Goal: Task Accomplishment & Management: Use online tool/utility

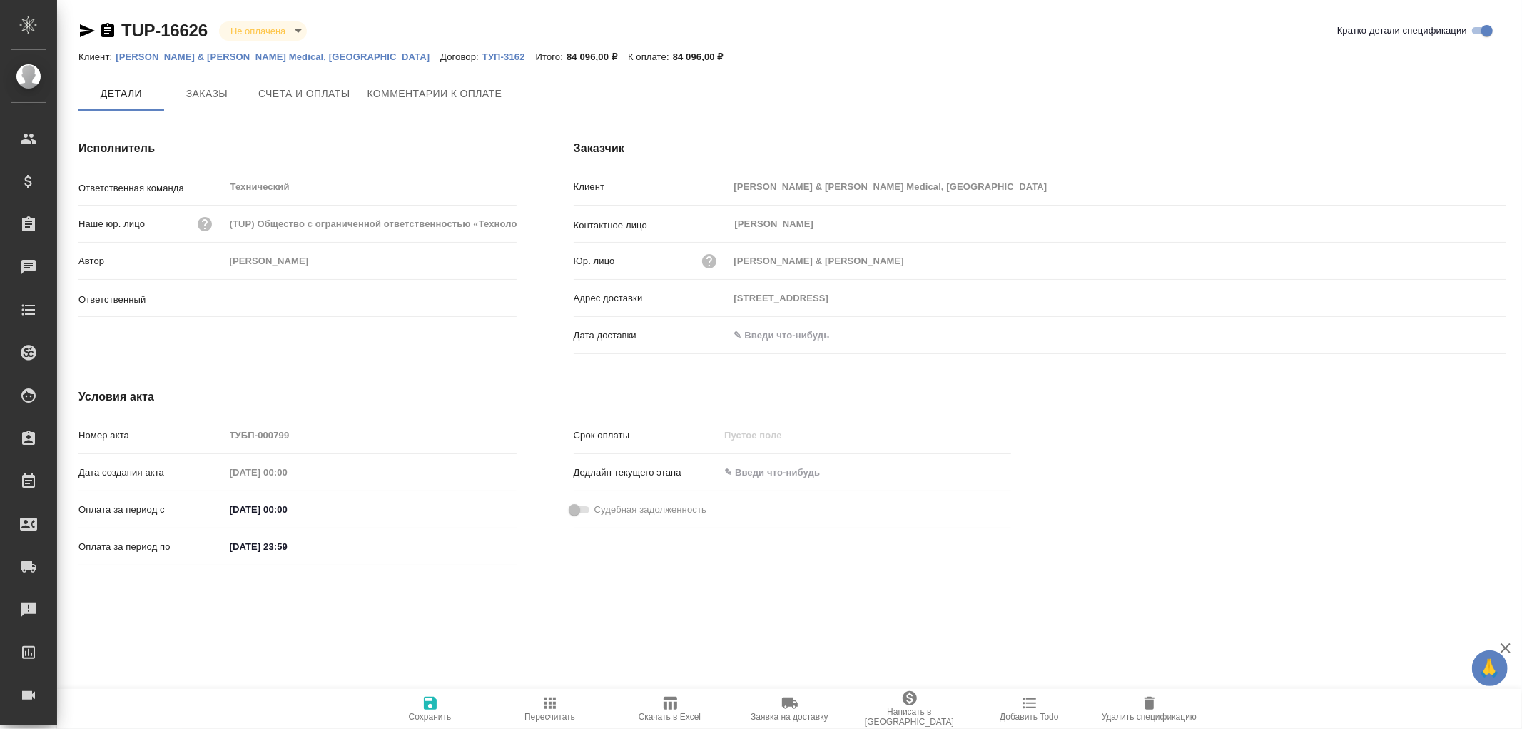
type input "Усманова Ольга"
click at [203, 94] on span "Заказы" at bounding box center [207, 95] width 69 height 18
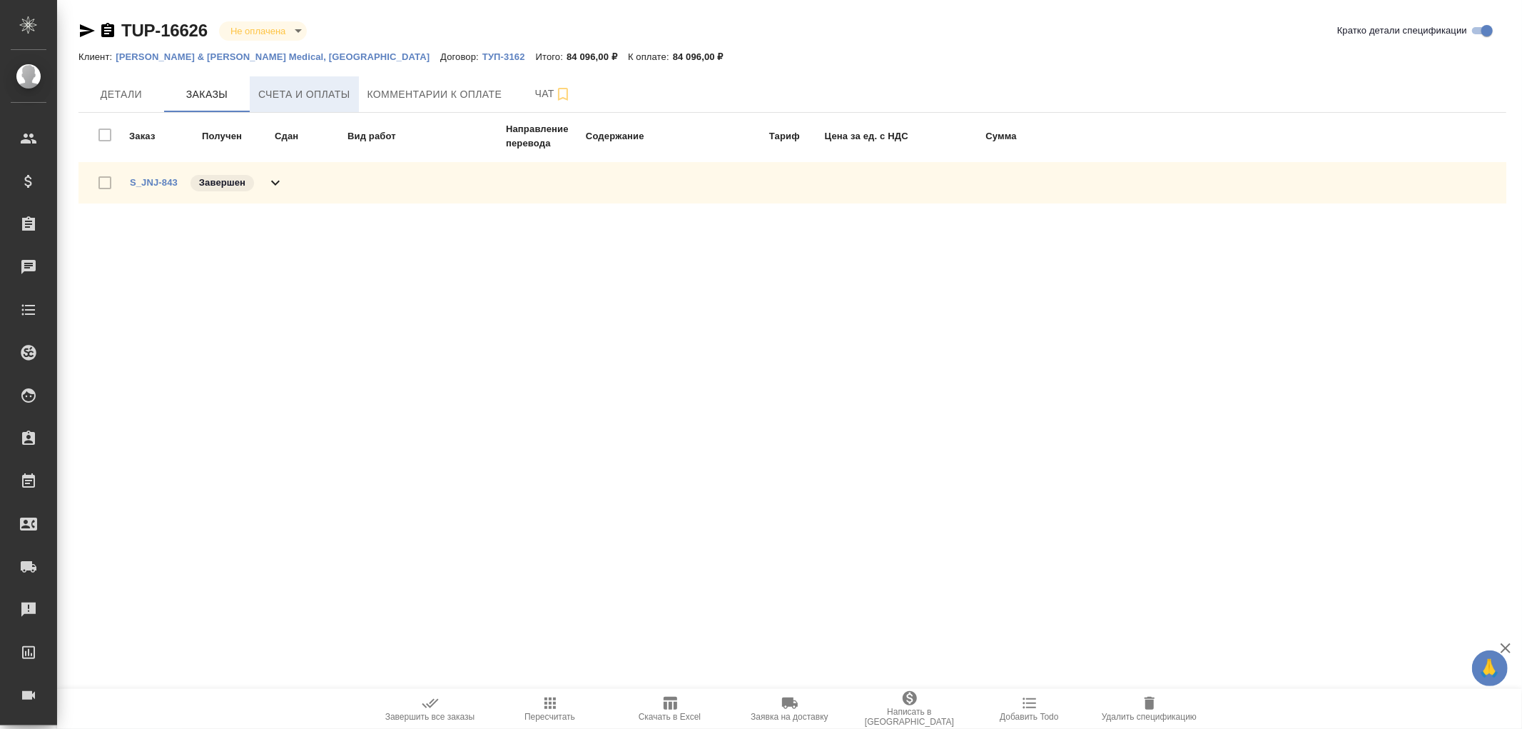
click at [316, 95] on span "Счета и оплаты" at bounding box center [304, 95] width 92 height 18
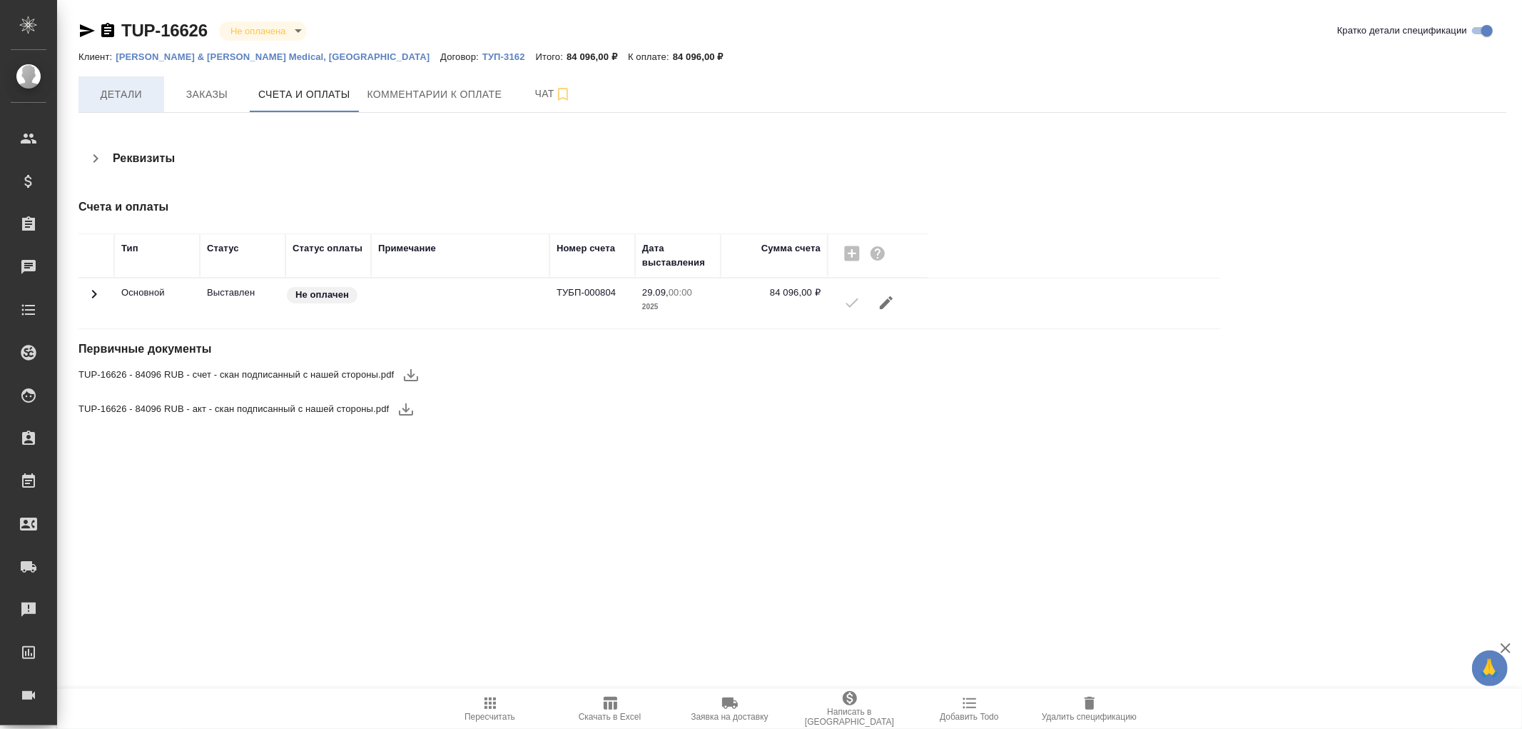
click at [106, 91] on span "Детали" at bounding box center [121, 95] width 69 height 18
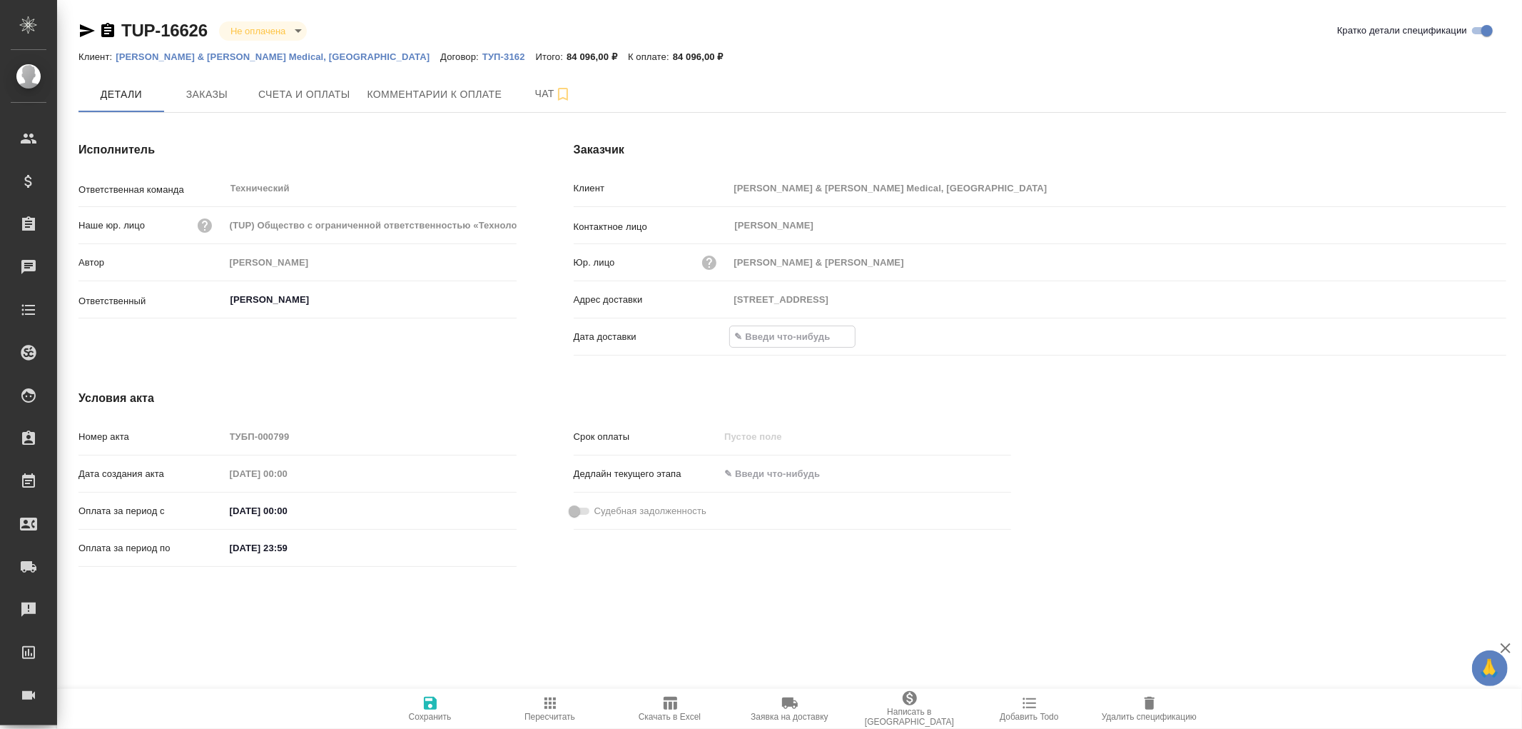
drag, startPoint x: 796, startPoint y: 333, endPoint x: 812, endPoint y: 329, distance: 16.8
click at [803, 330] on input "text" at bounding box center [792, 336] width 125 height 21
click at [1466, 336] on icon "button" at bounding box center [1465, 335] width 13 height 14
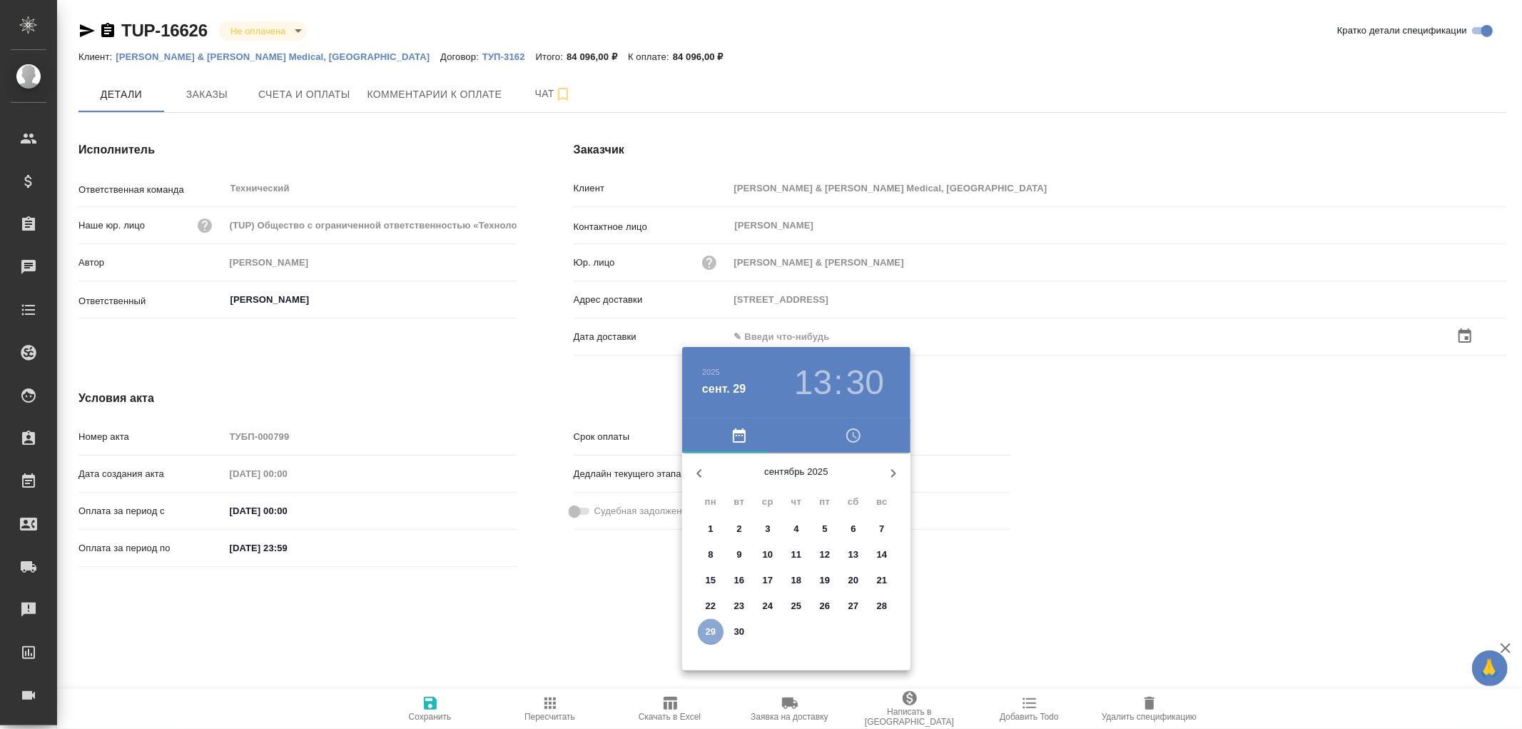
click at [708, 627] on p "29" at bounding box center [711, 631] width 11 height 14
type input "29.09.2025 13:30"
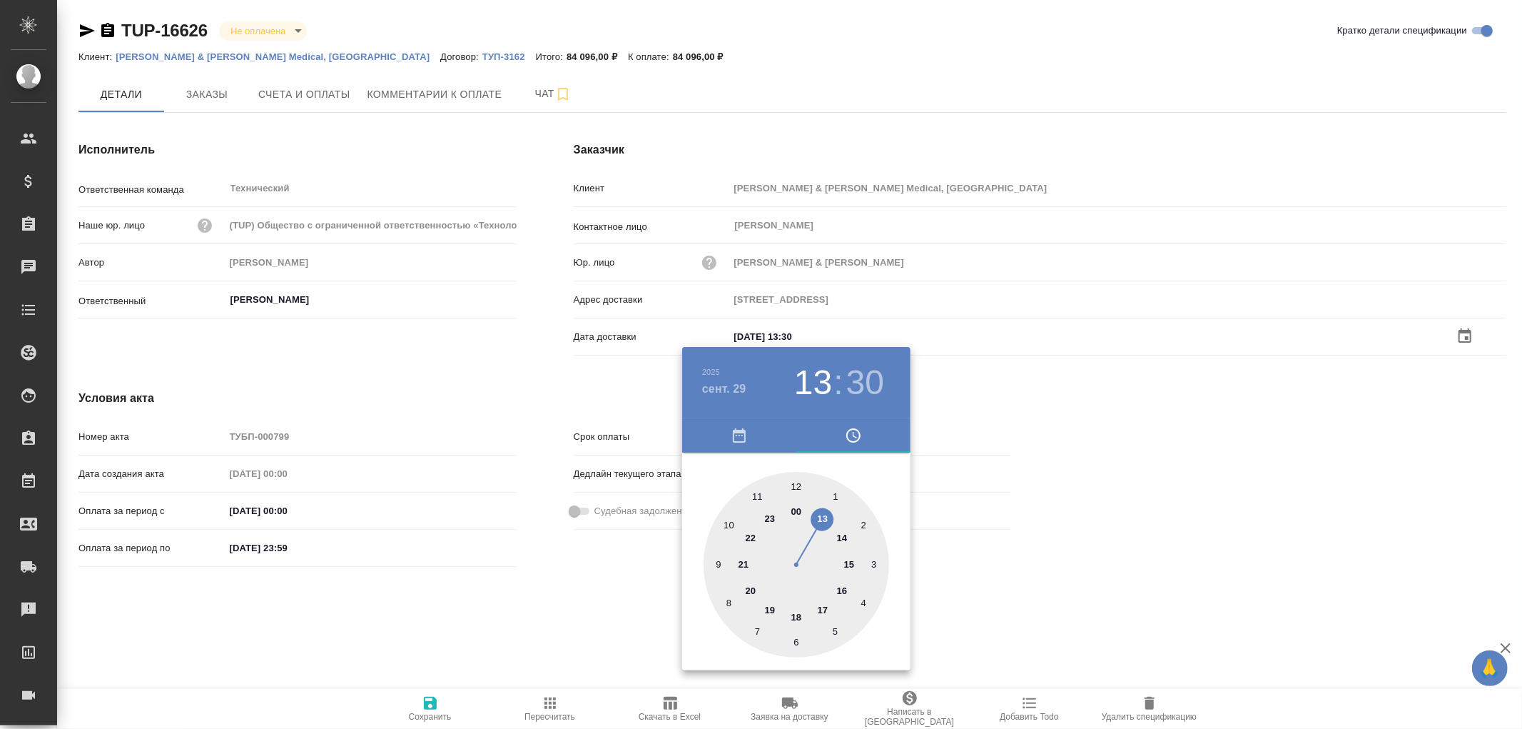
click at [426, 704] on div at bounding box center [761, 364] width 1522 height 729
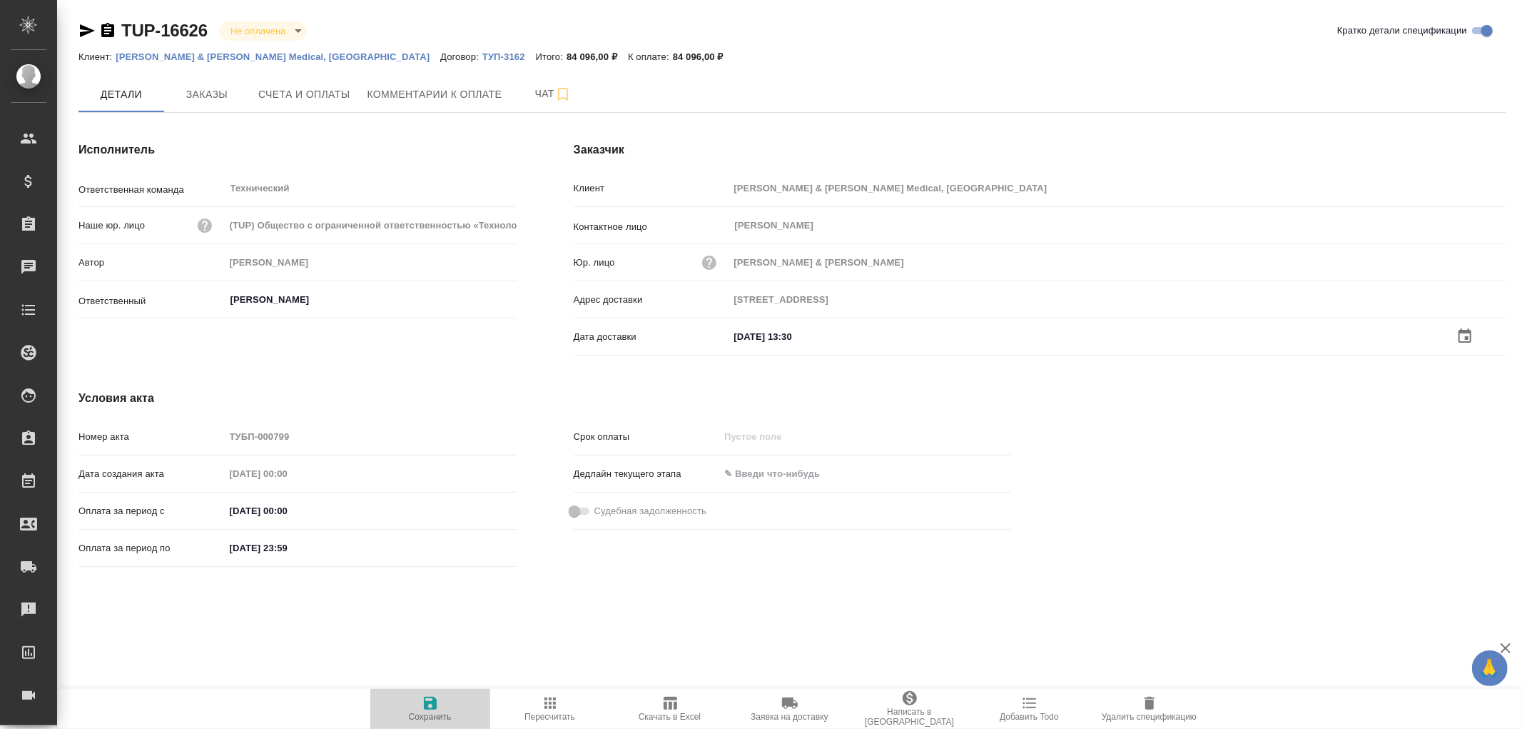
click at [432, 702] on icon "button" at bounding box center [430, 702] width 13 height 13
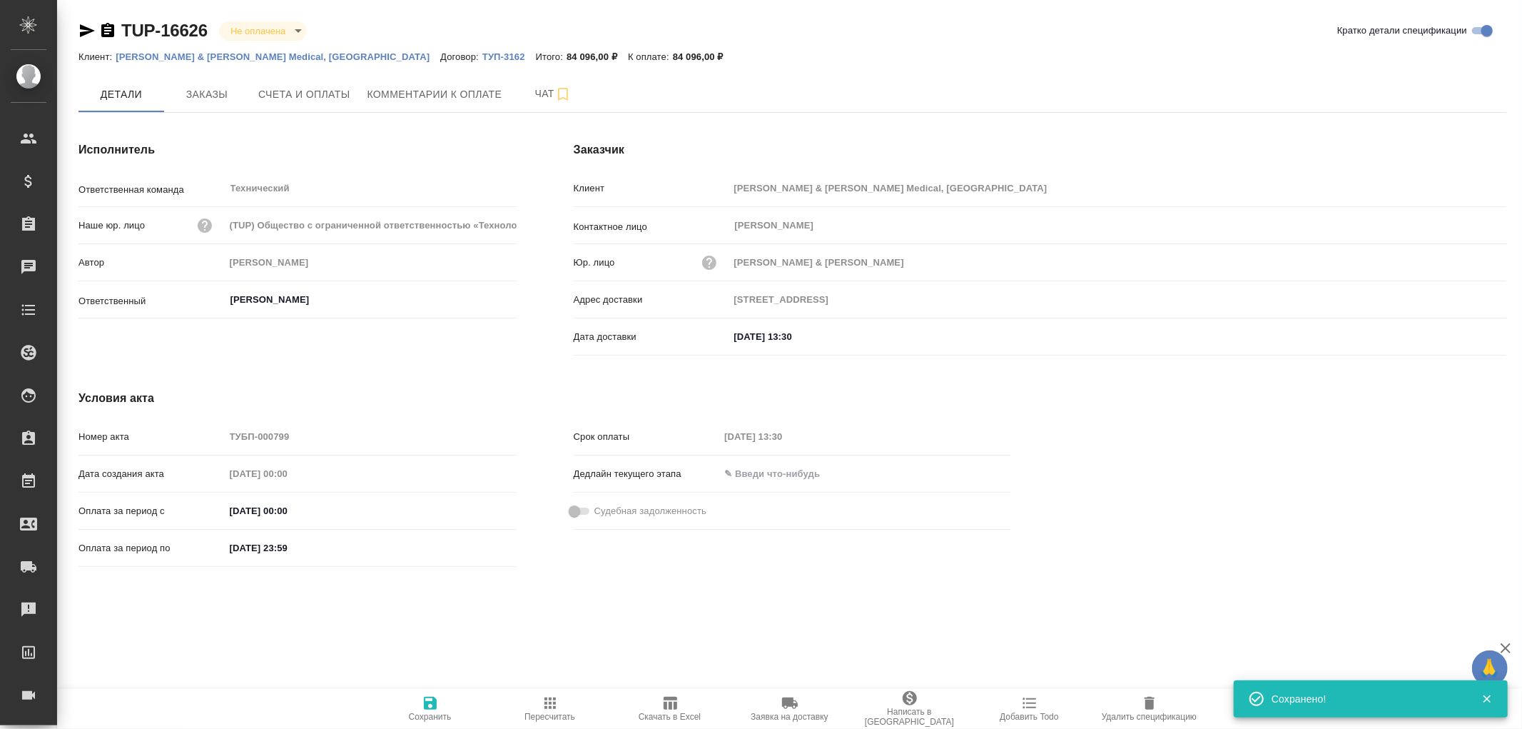
click at [432, 701] on icon "button" at bounding box center [430, 702] width 13 height 13
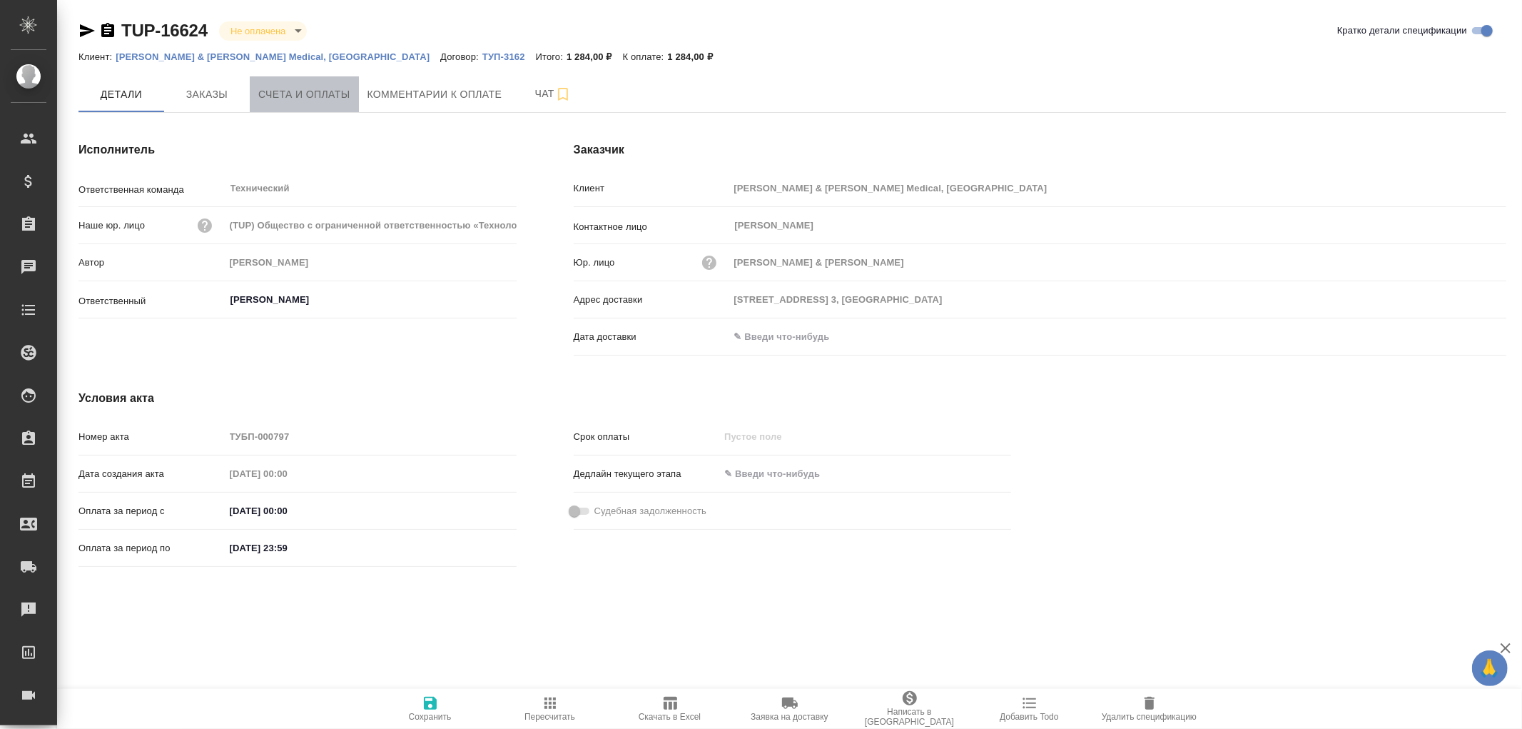
click at [295, 96] on span "Счета и оплаты" at bounding box center [304, 95] width 92 height 18
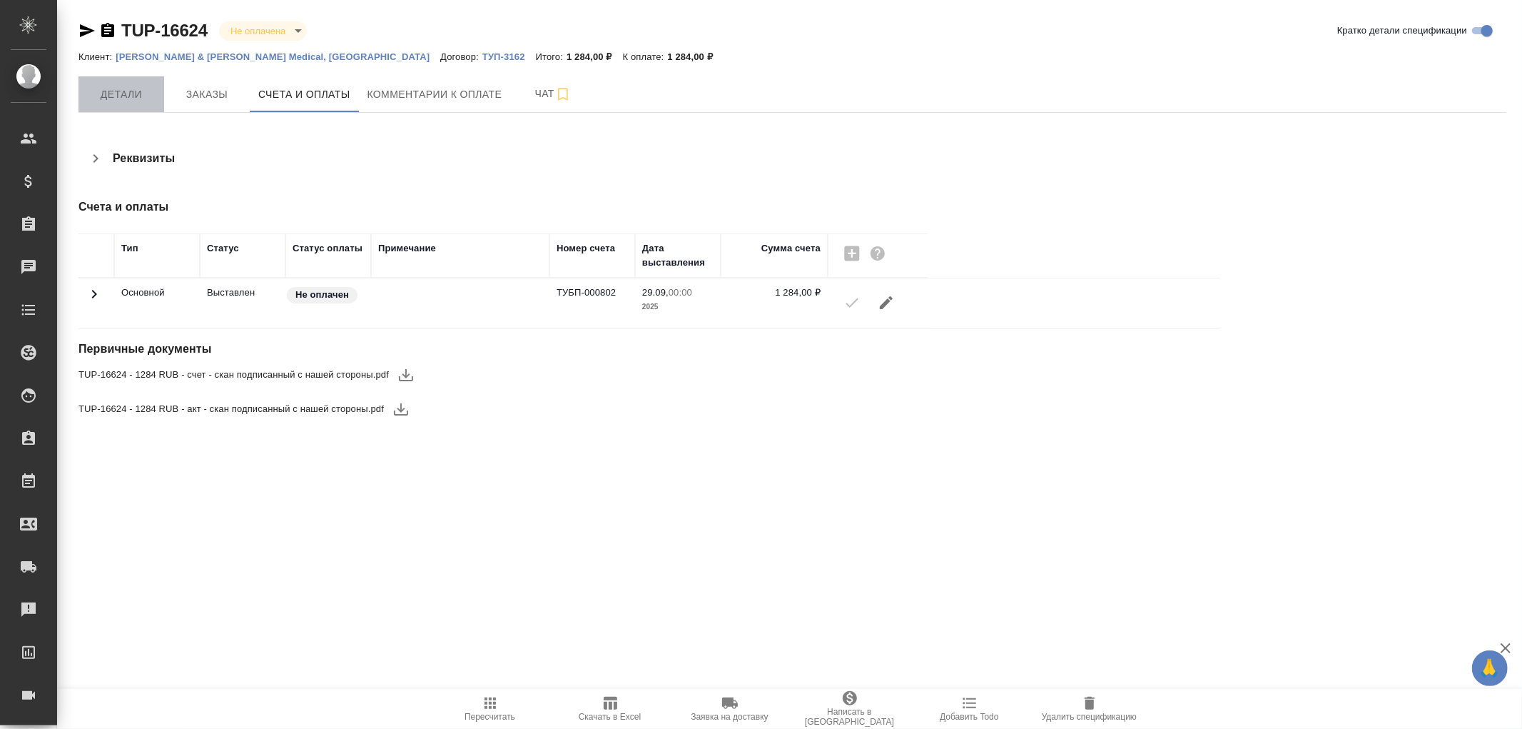
click at [127, 97] on span "Детали" at bounding box center [121, 95] width 69 height 18
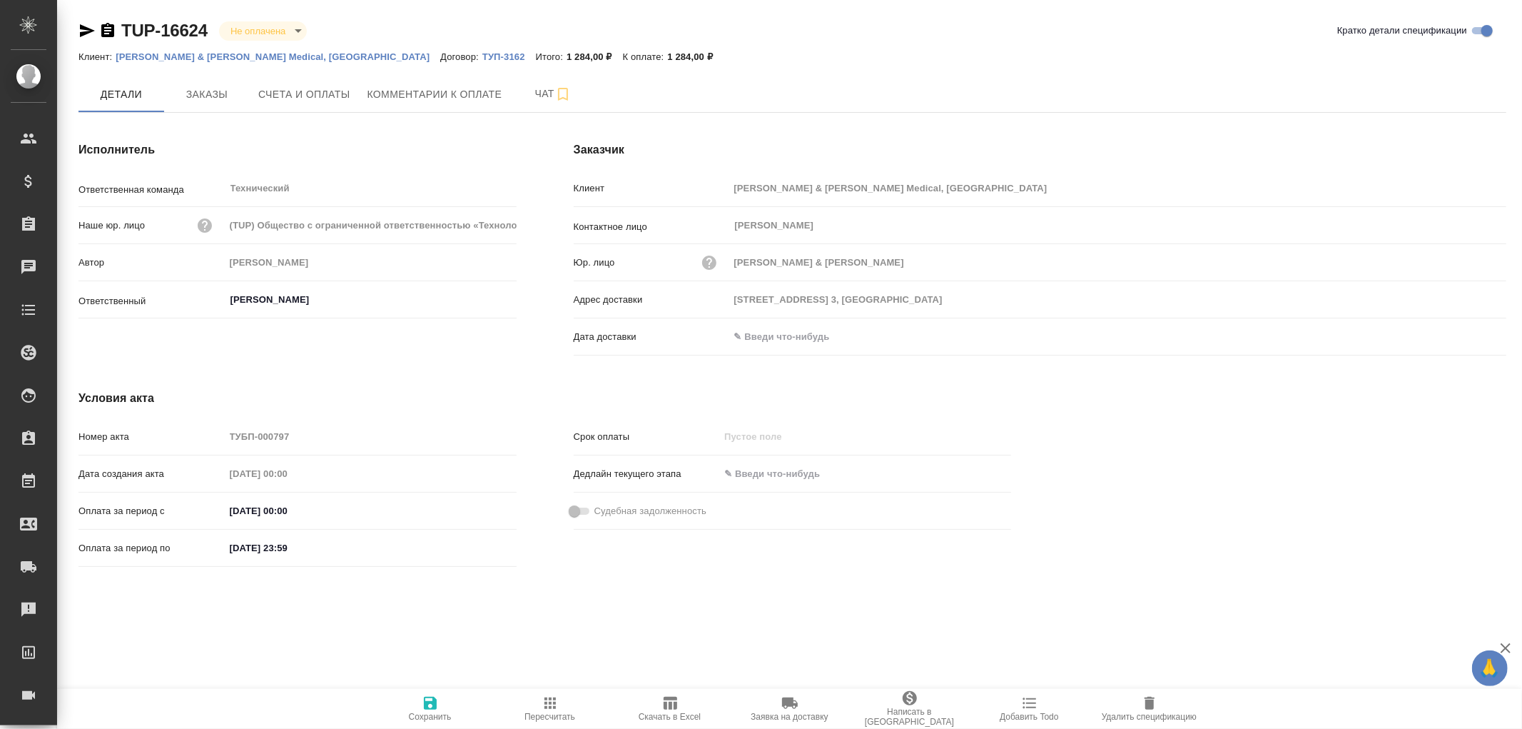
click at [741, 336] on input "text" at bounding box center [791, 336] width 125 height 21
click at [1471, 336] on icon "button" at bounding box center [1465, 335] width 13 height 14
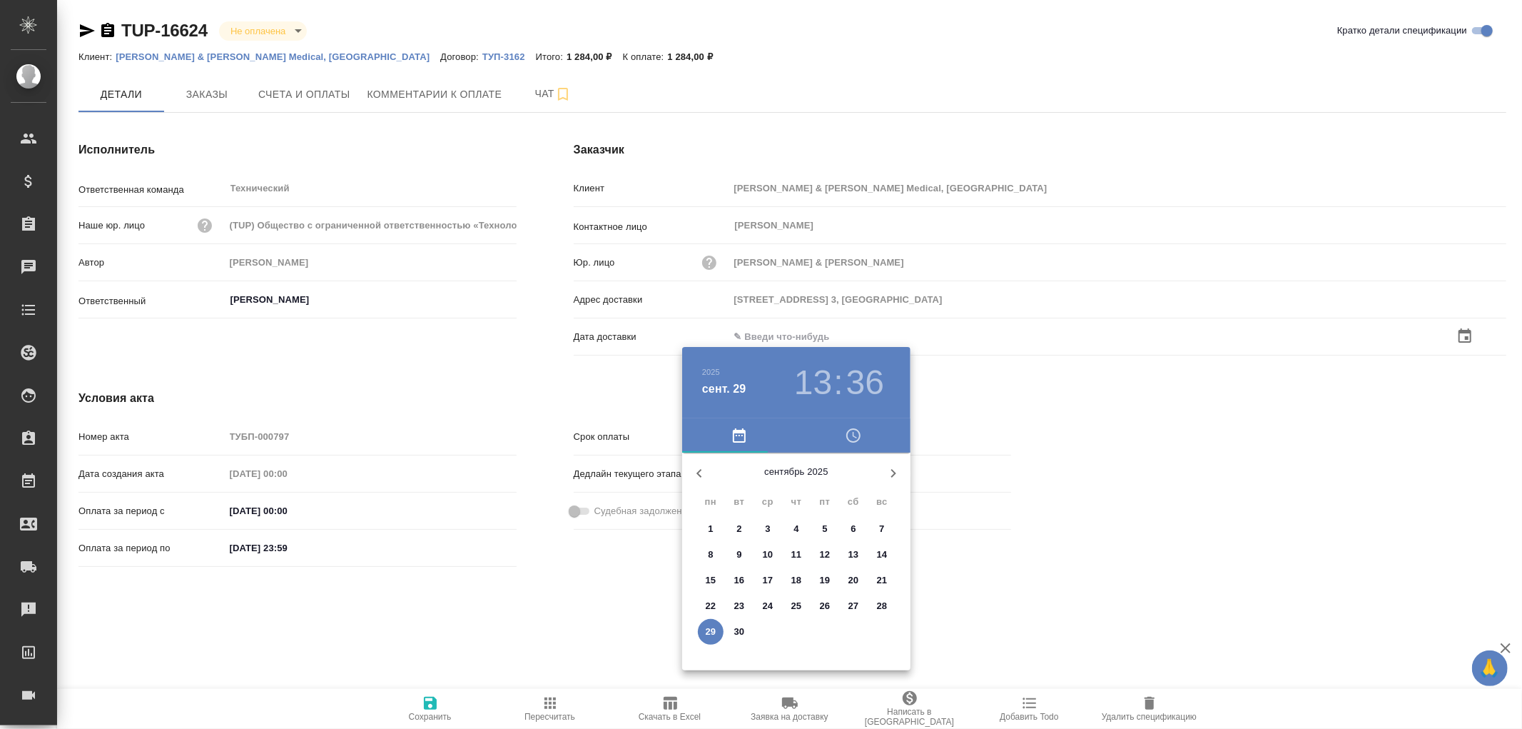
click at [715, 638] on button "29" at bounding box center [711, 632] width 26 height 26
type input "29.09.2025 13:36"
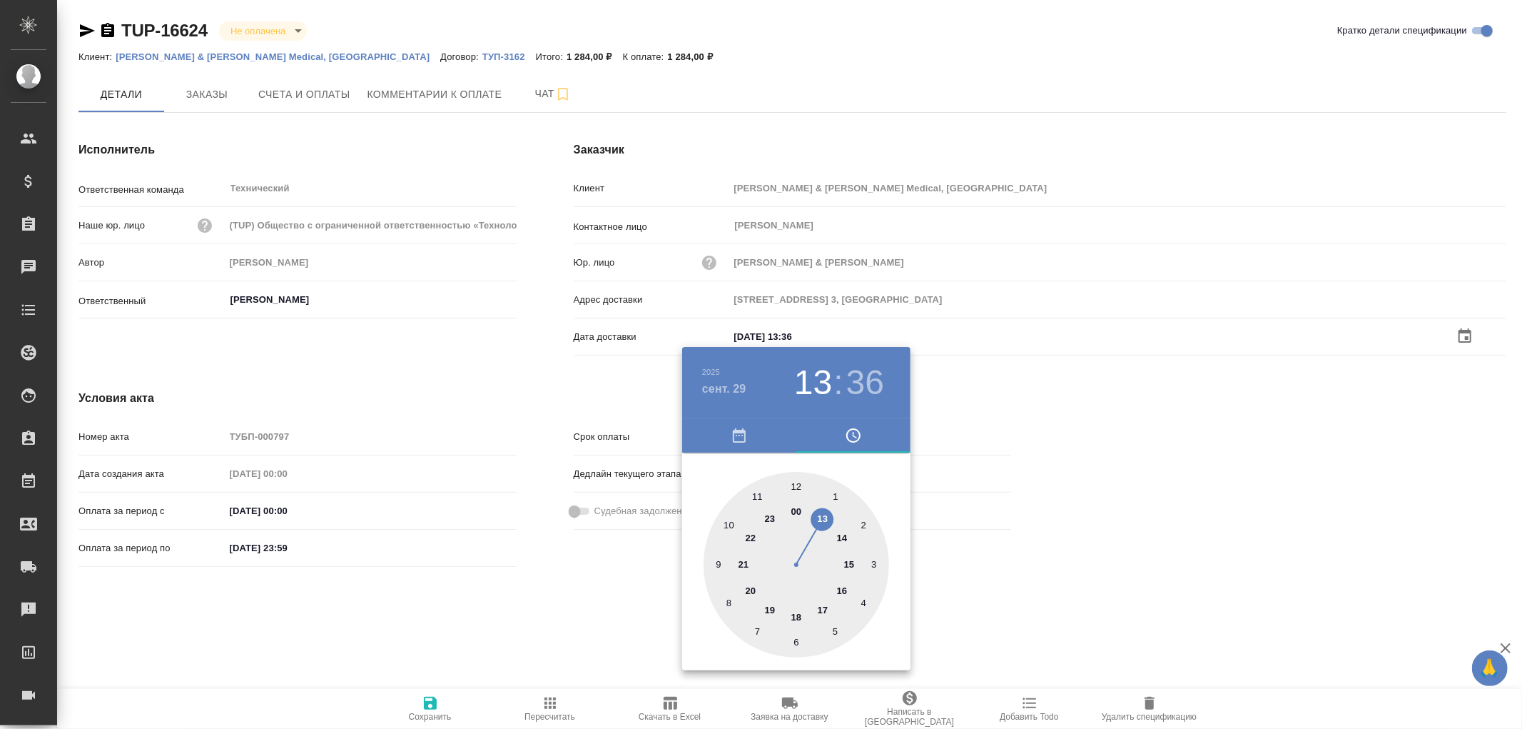
click at [430, 704] on div at bounding box center [761, 364] width 1522 height 729
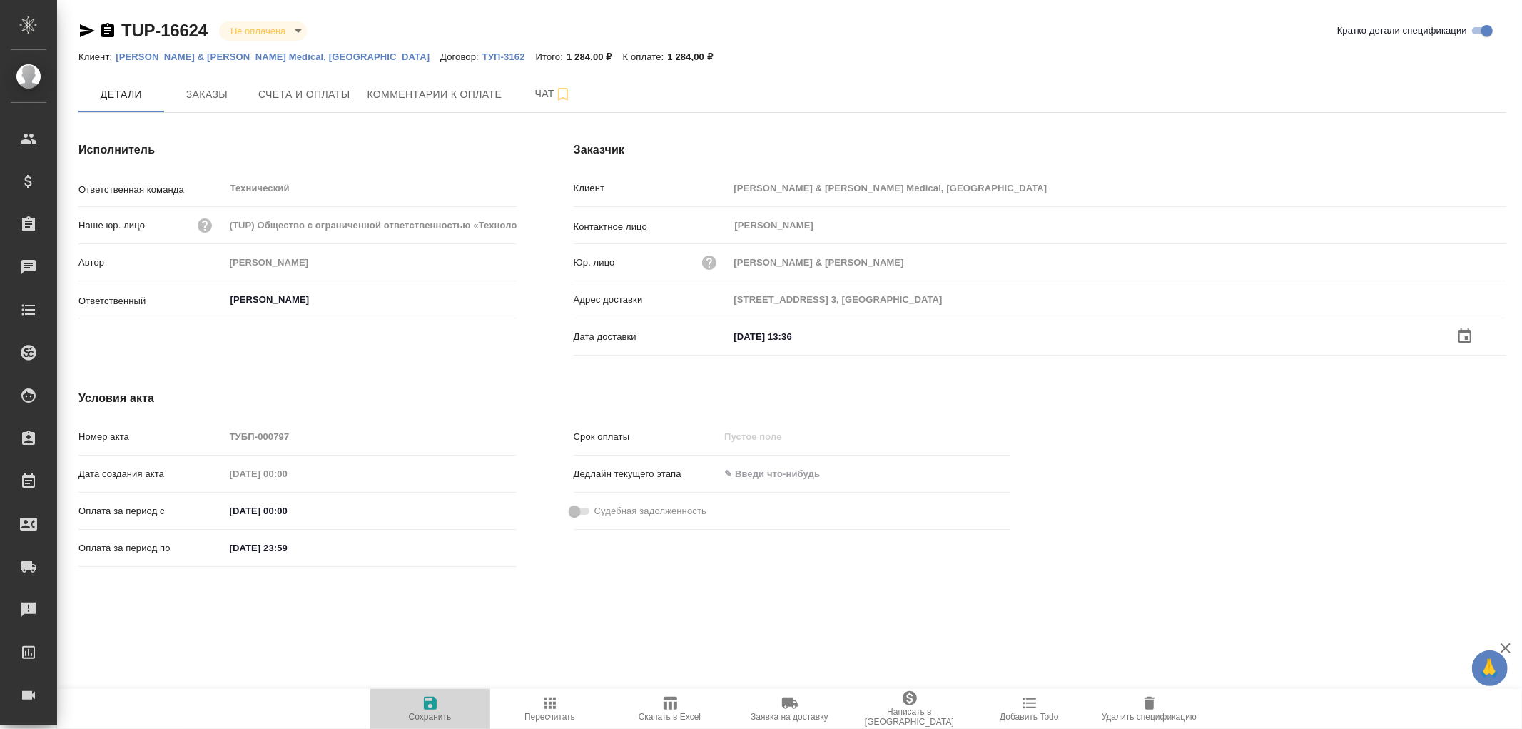
click at [431, 701] on icon "button" at bounding box center [430, 702] width 17 height 17
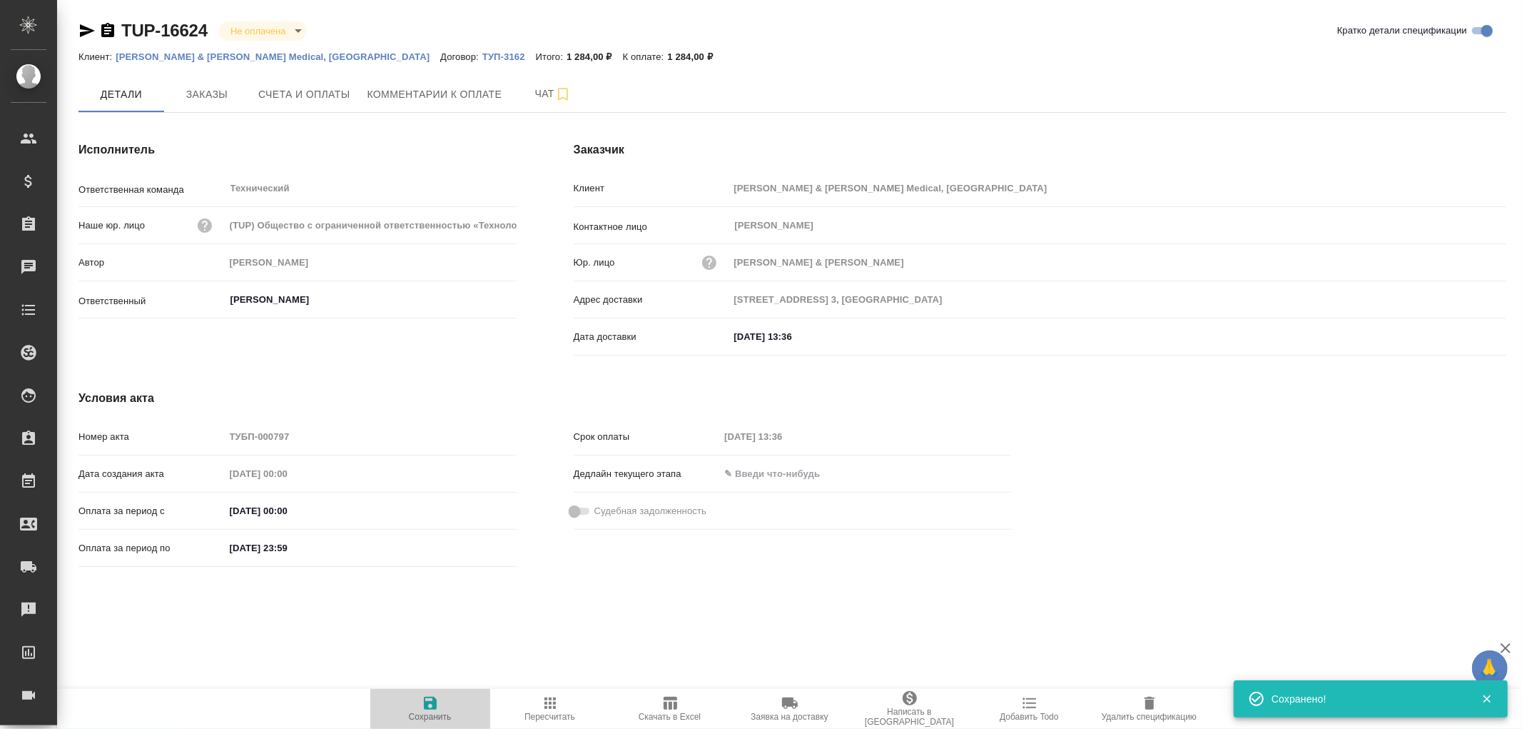
click at [431, 701] on icon "button" at bounding box center [430, 702] width 17 height 17
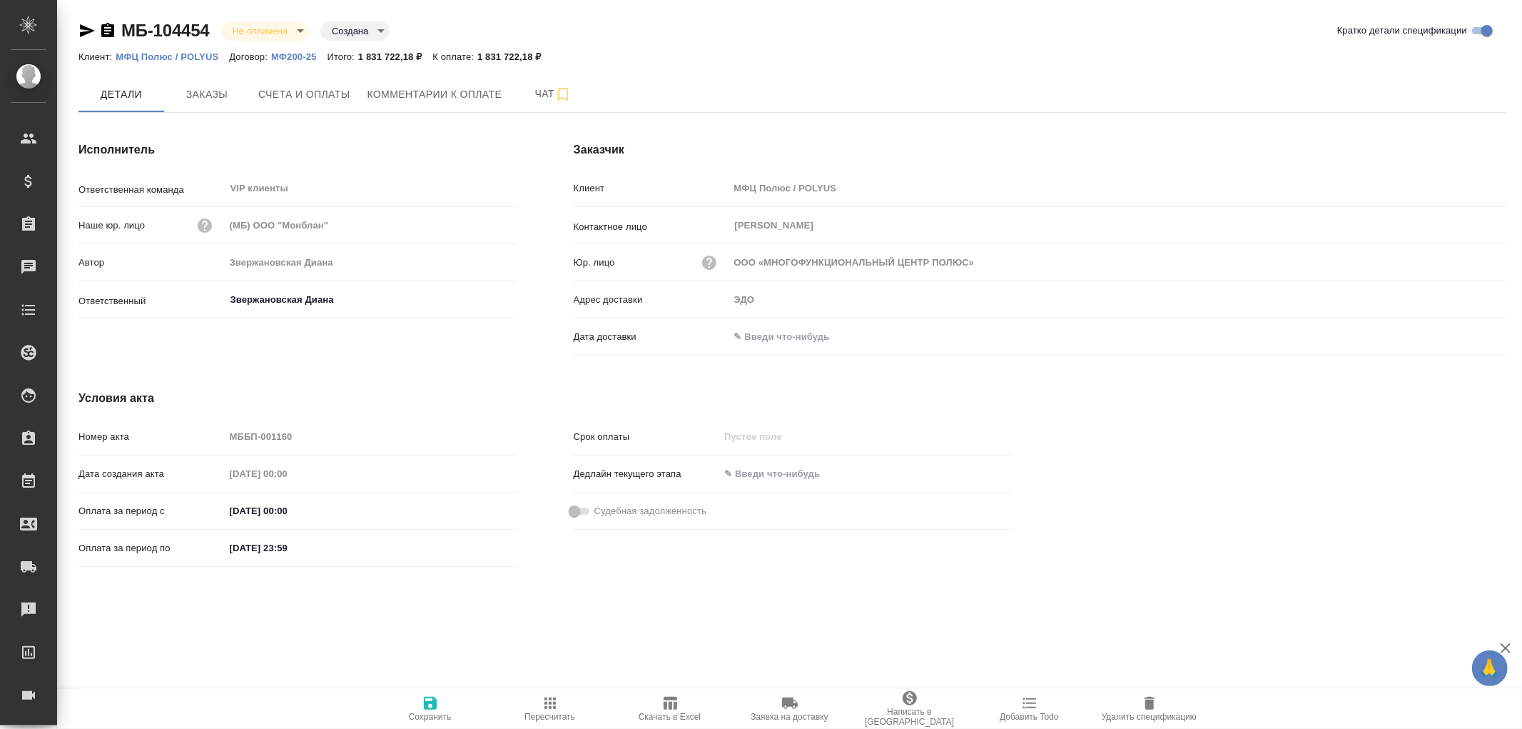
click at [774, 338] on input "text" at bounding box center [791, 336] width 125 height 21
click at [1461, 340] on icon "button" at bounding box center [1465, 335] width 13 height 14
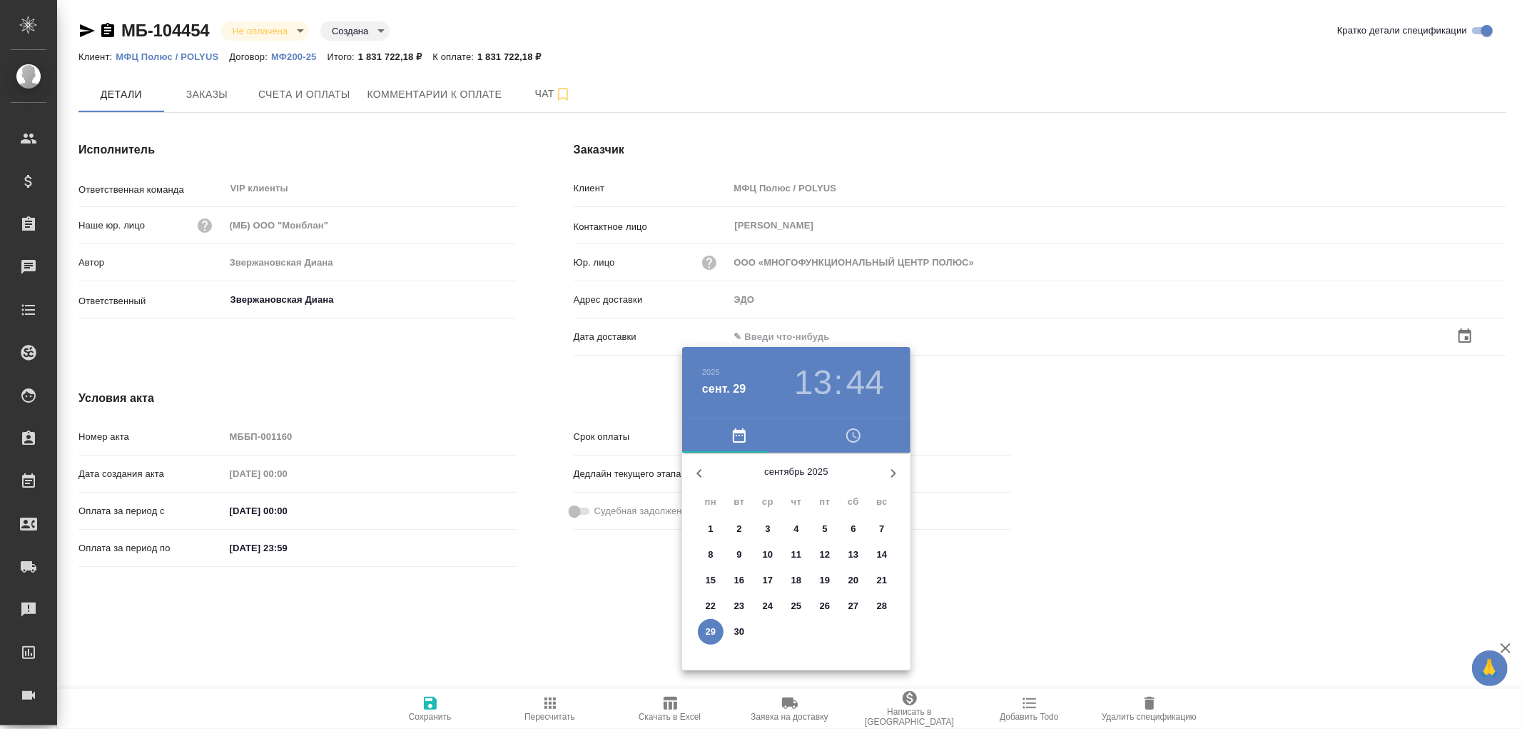
click at [708, 632] on p "29" at bounding box center [711, 631] width 11 height 14
type input "[DATE] 13:44"
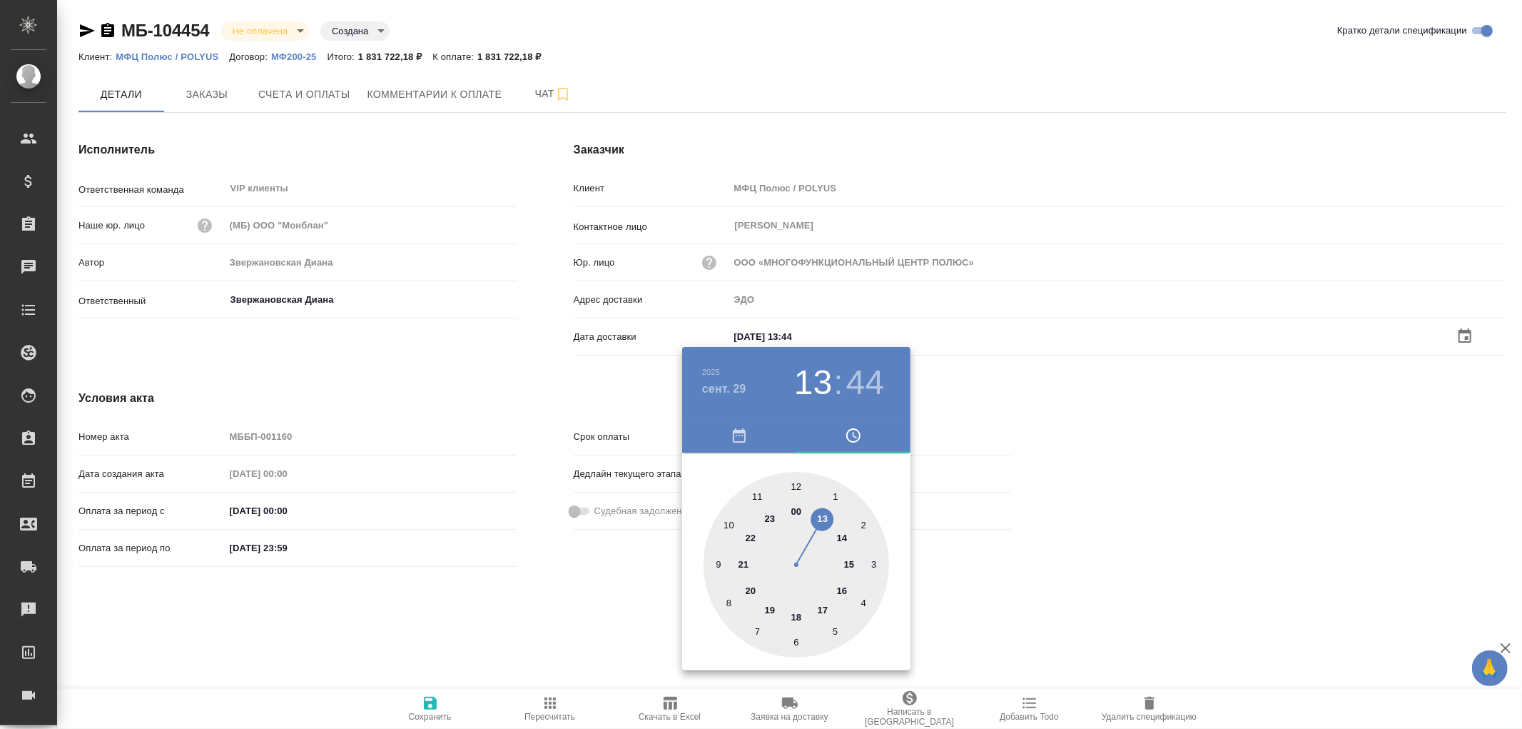
click at [428, 702] on div at bounding box center [761, 364] width 1522 height 729
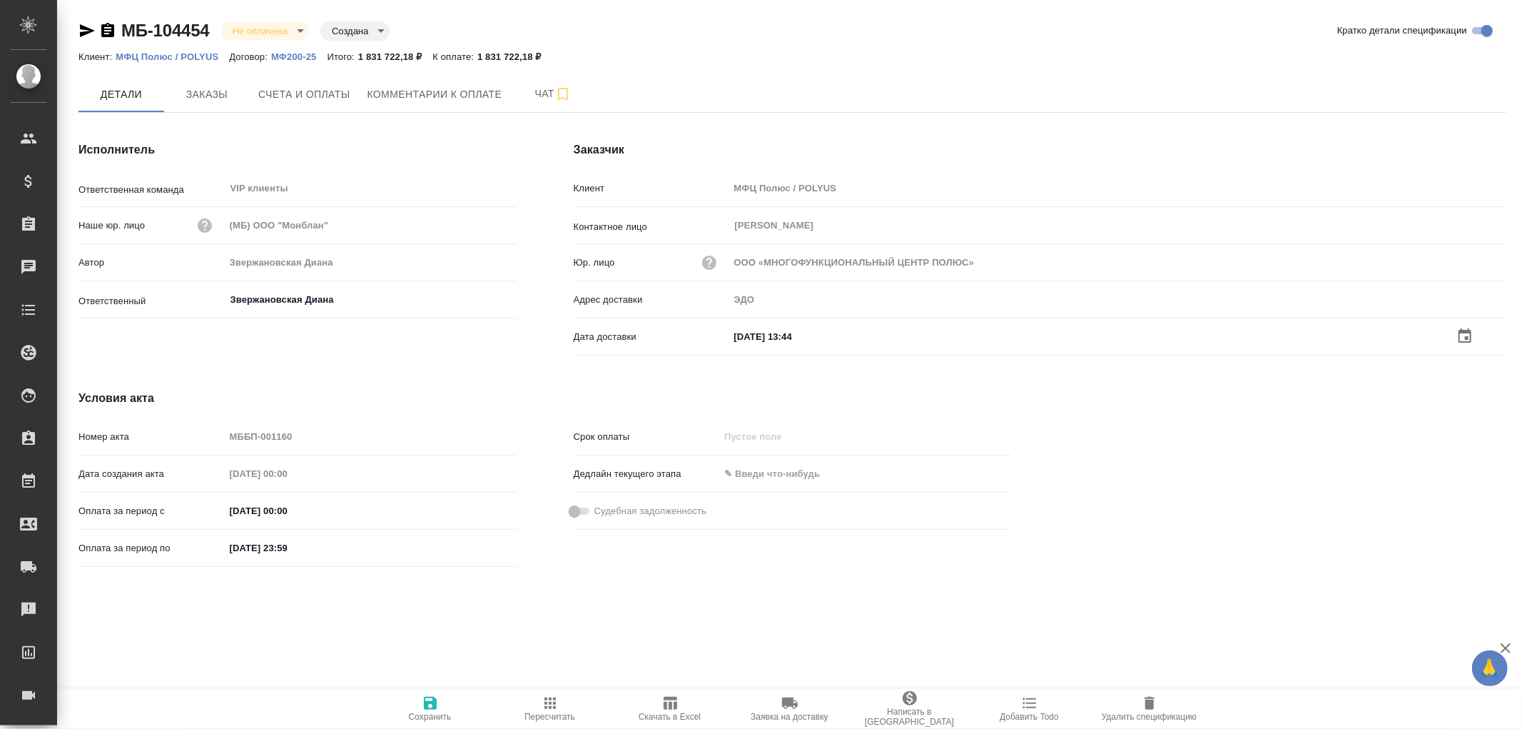
click at [428, 702] on icon "button" at bounding box center [430, 702] width 13 height 13
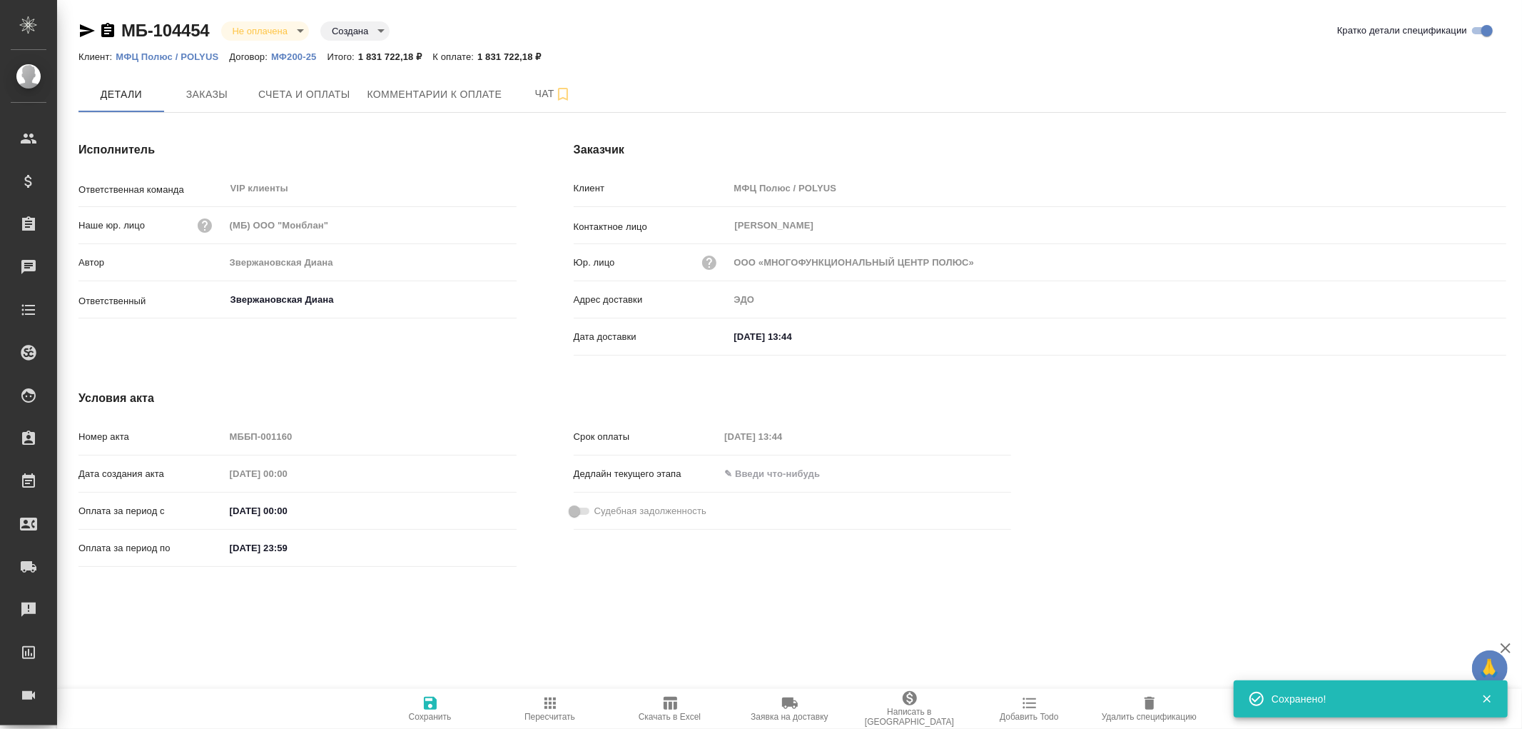
click at [428, 702] on icon "button" at bounding box center [430, 702] width 13 height 13
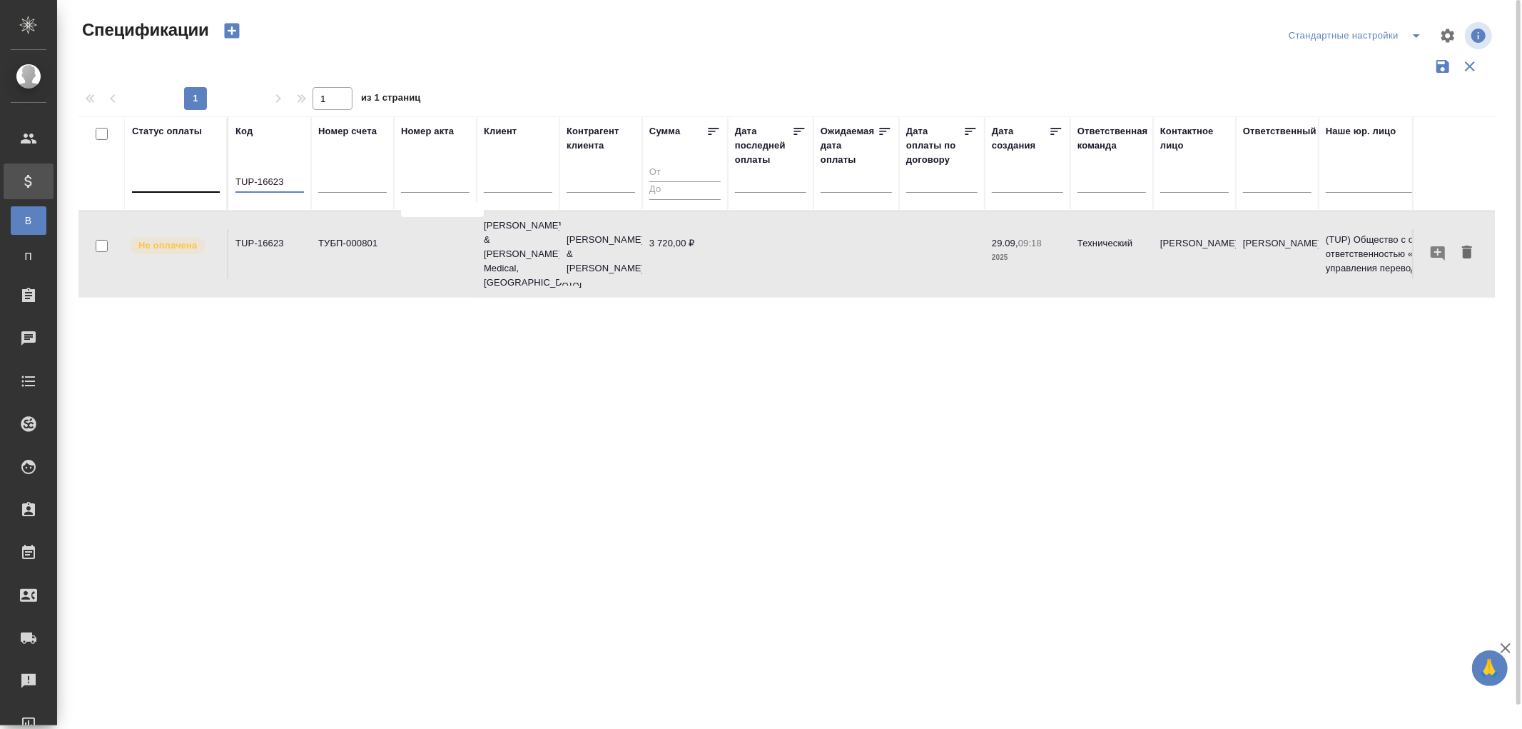
drag, startPoint x: 298, startPoint y: 181, endPoint x: 176, endPoint y: 175, distance: 122.2
click at [176, 175] on tr "Статус оплаты Код TUP-16623 Номер счета Номер акта Клиент Контрагент клиента Су…" at bounding box center [1004, 163] width 1852 height 94
paste input "МБ-104454"
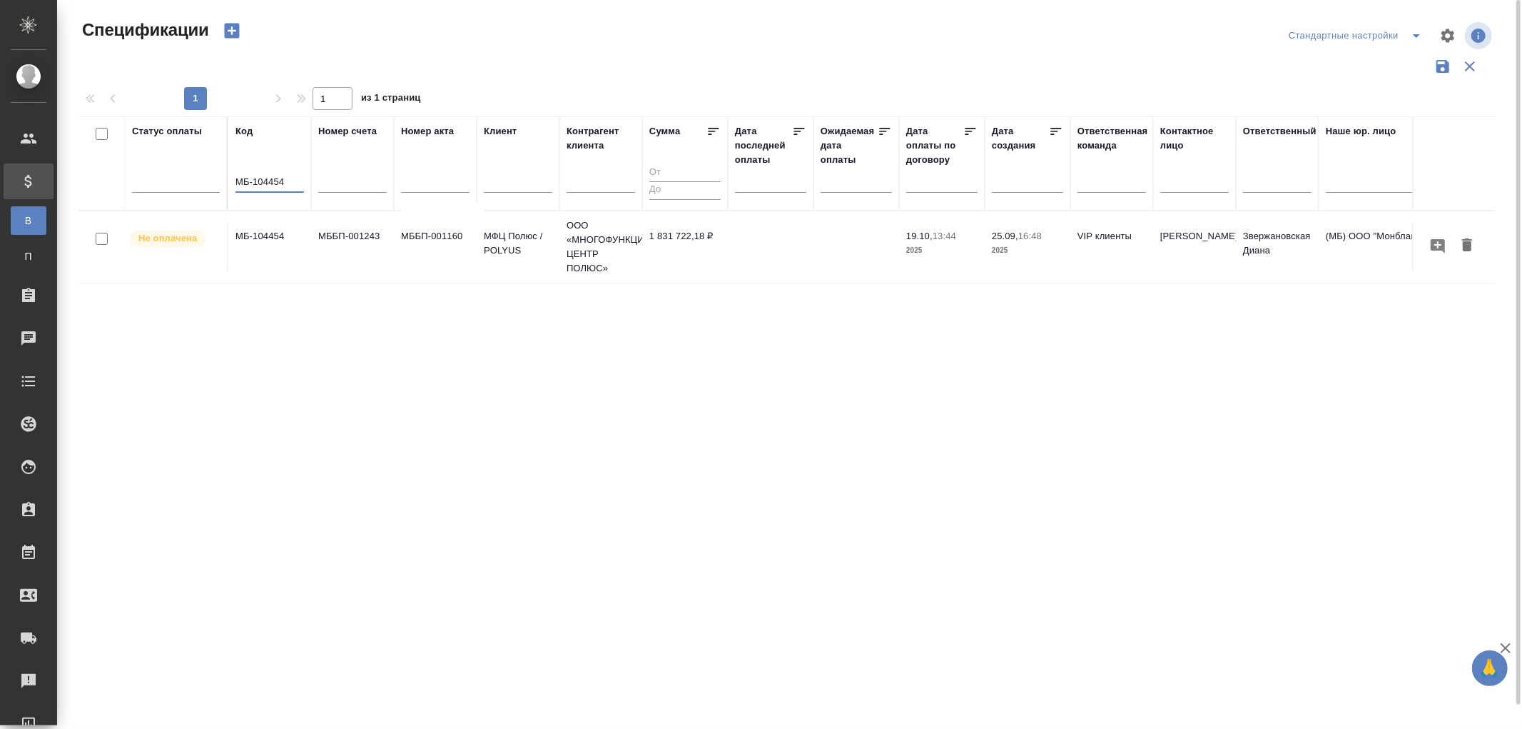
drag, startPoint x: 262, startPoint y: 181, endPoint x: 96, endPoint y: 176, distance: 166.3
click at [96, 176] on tr "Статус оплаты Код МБ-104454 Номер счета Номер акта Клиент Контрагент клиента Су…" at bounding box center [1004, 163] width 1852 height 94
paste input "DB2-702"
type input "DB2-702"
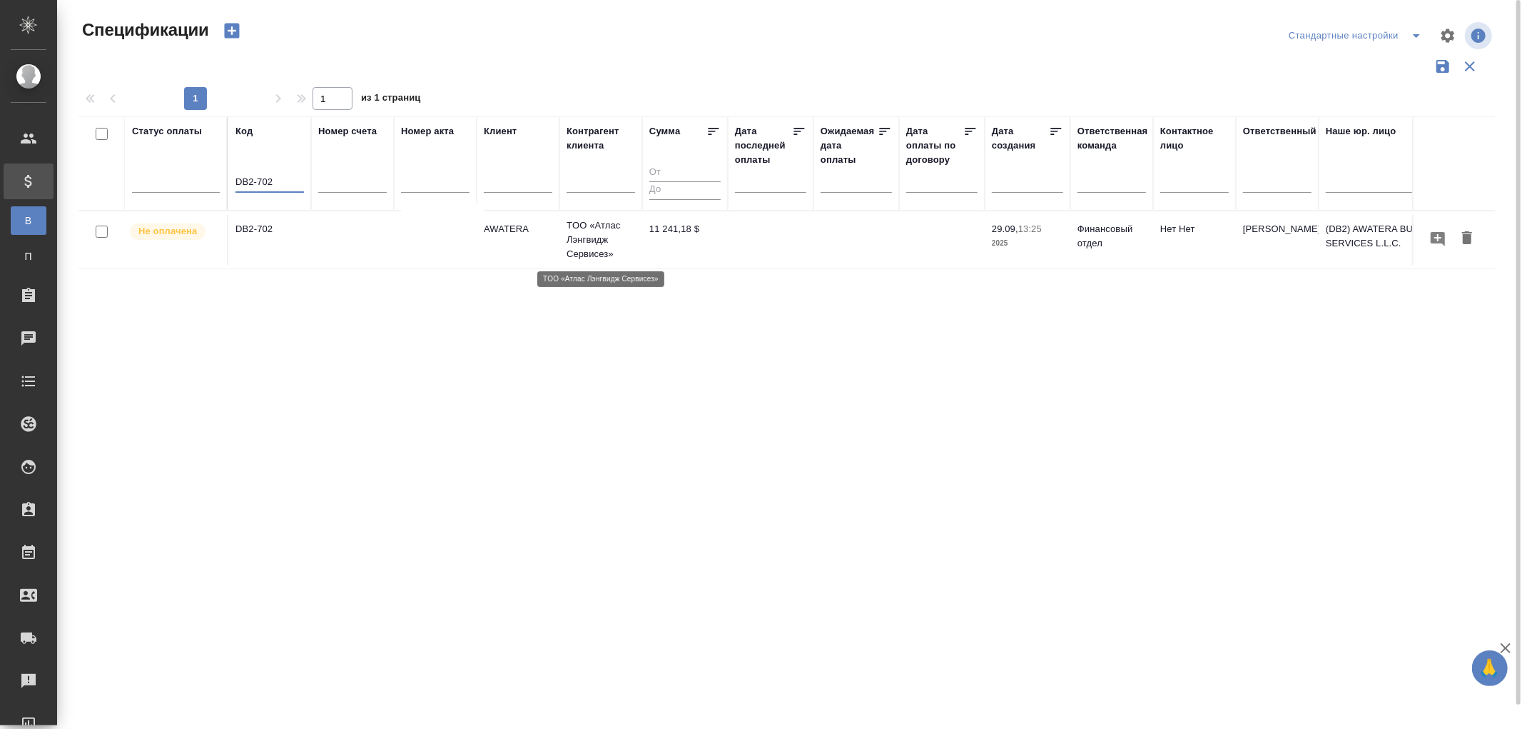
click at [589, 233] on p "TОО «Атлас Лэнгвидж Сервисез»" at bounding box center [601, 239] width 69 height 43
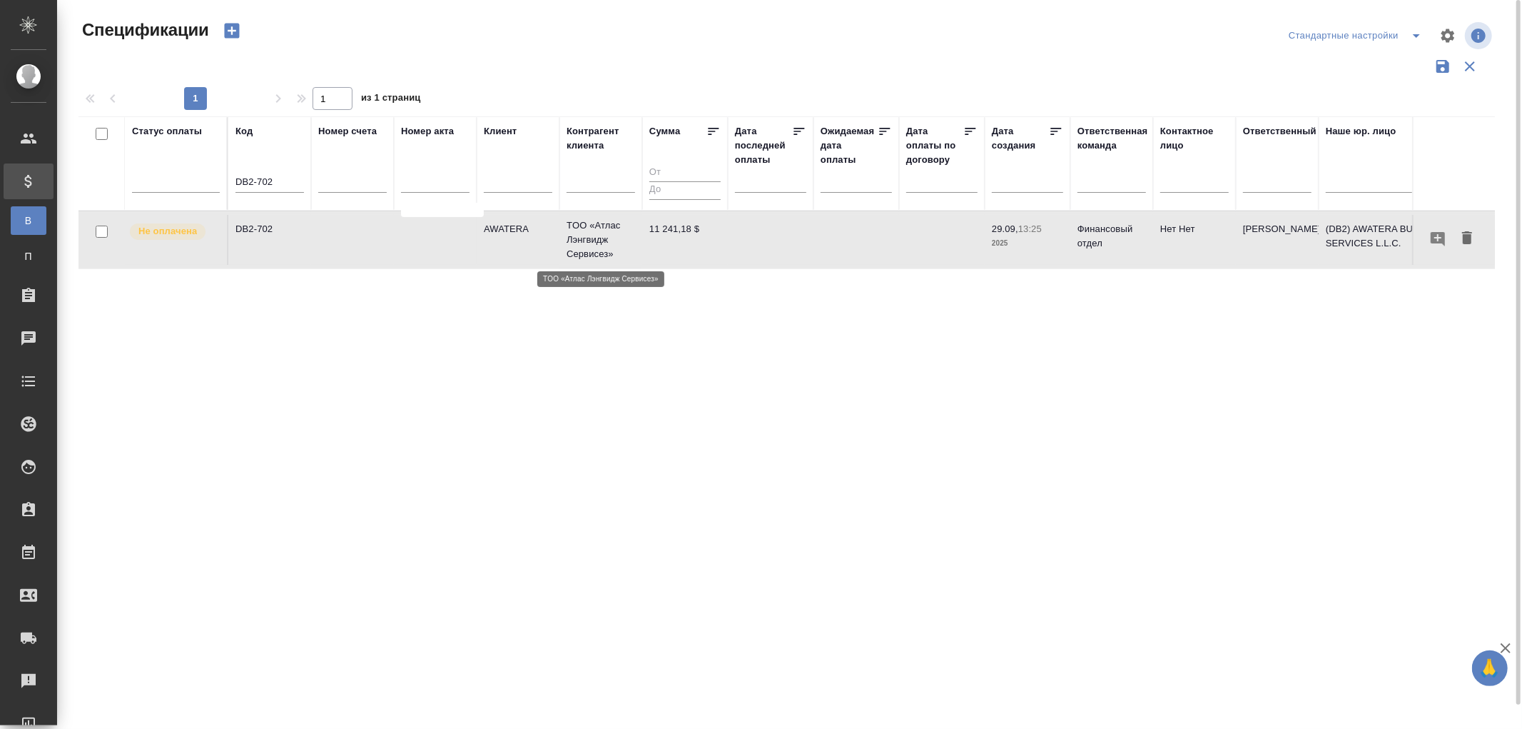
click at [589, 233] on p "TОО «Атлас Лэнгвидж Сервисез»" at bounding box center [601, 239] width 69 height 43
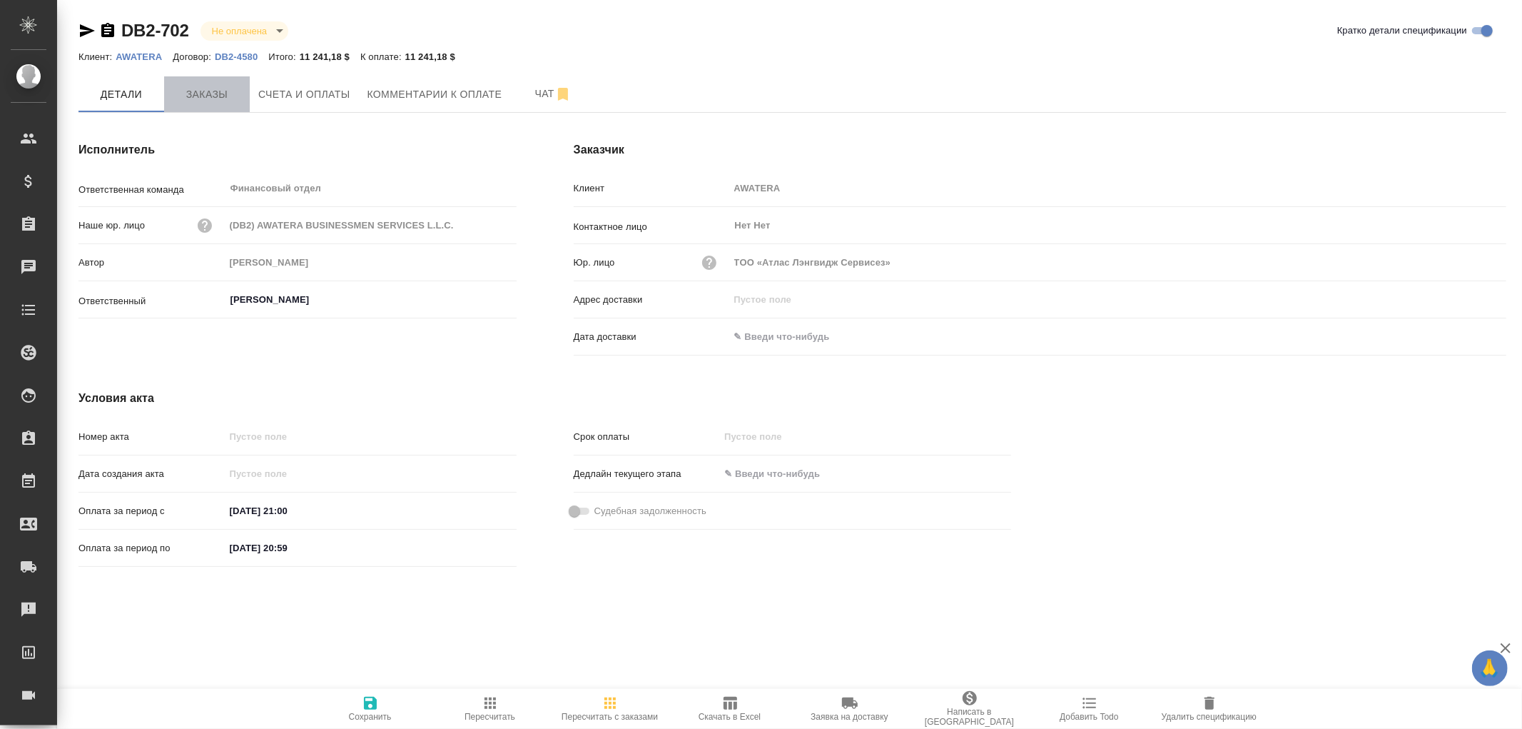
click at [201, 91] on span "Заказы" at bounding box center [207, 95] width 69 height 18
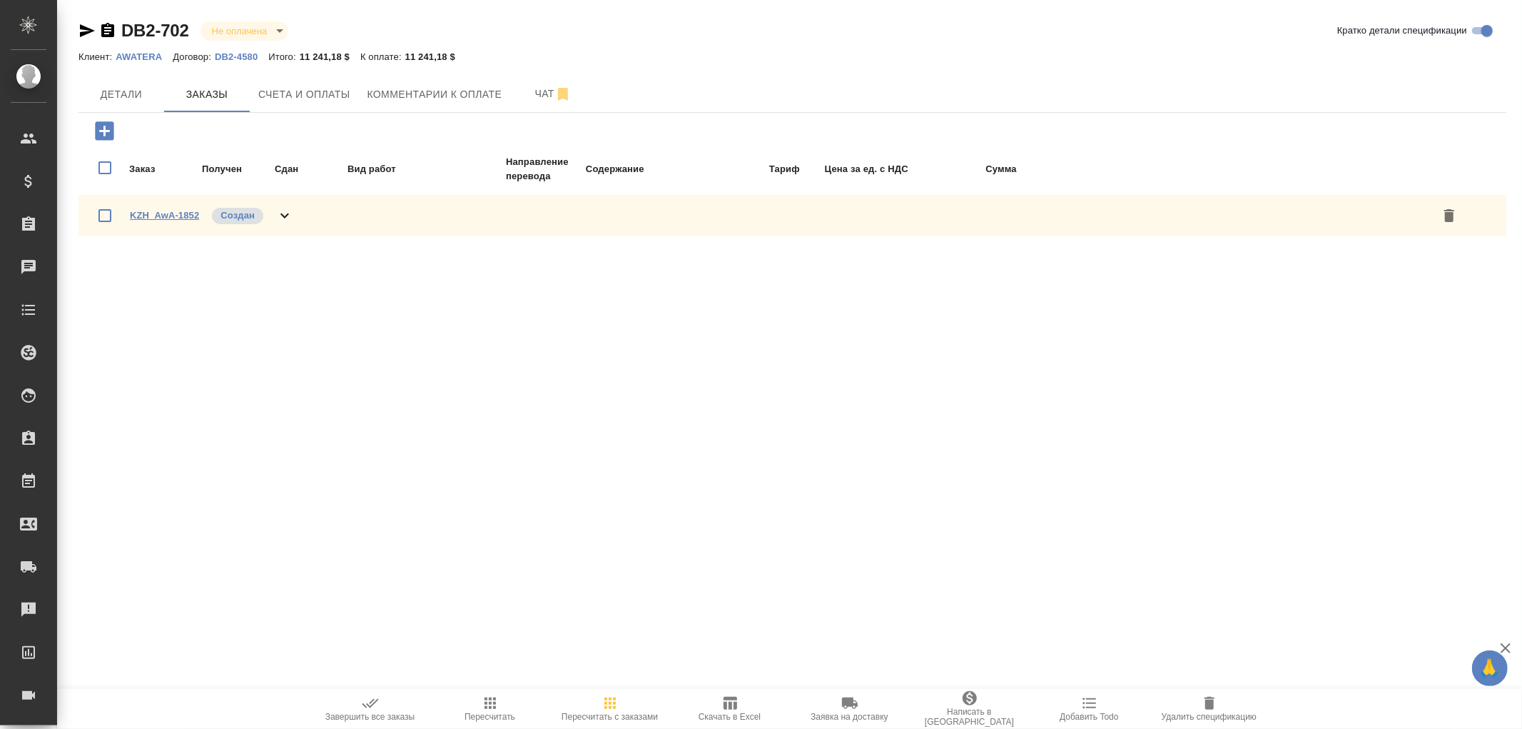
click at [162, 213] on link "KZH_AwA-1852" at bounding box center [164, 215] width 69 height 11
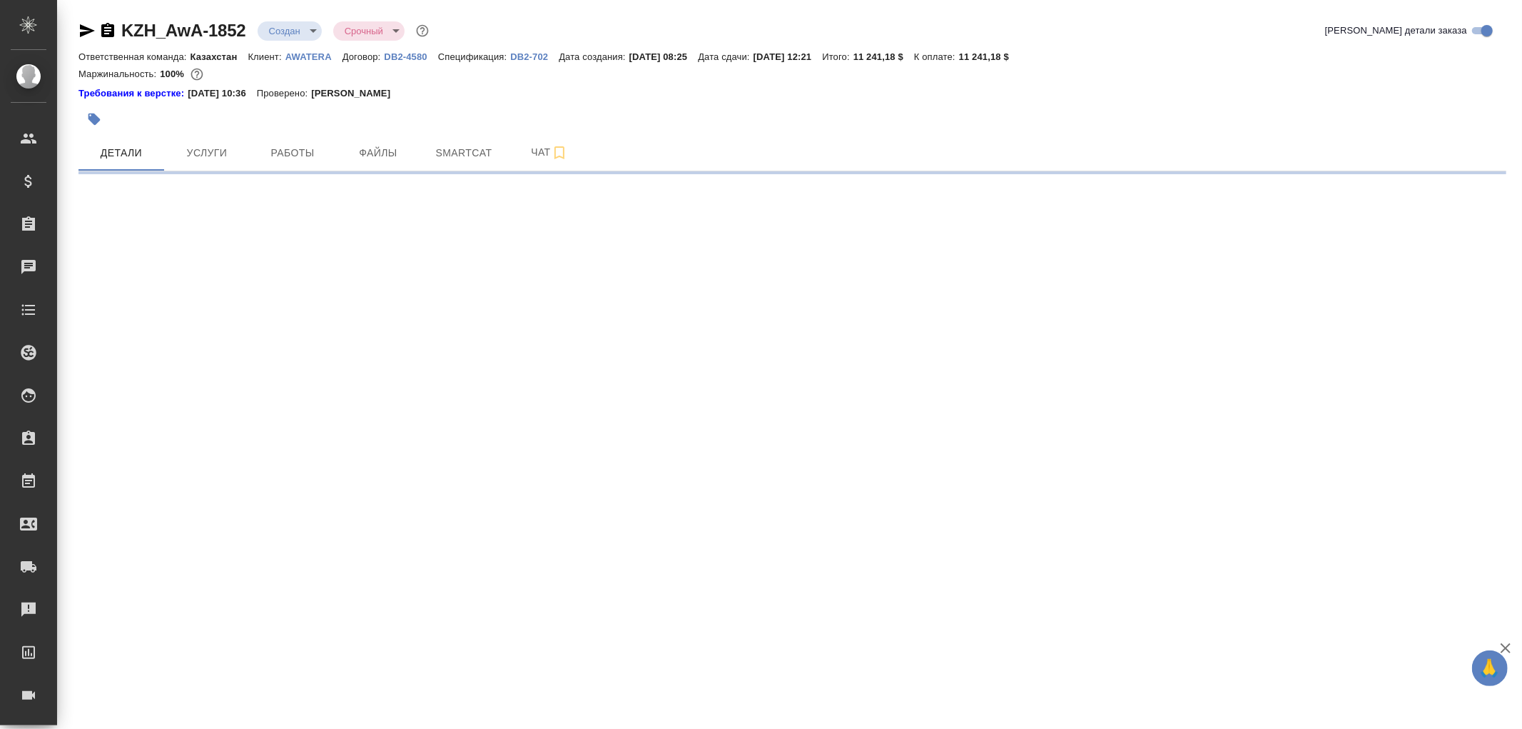
select select "RU"
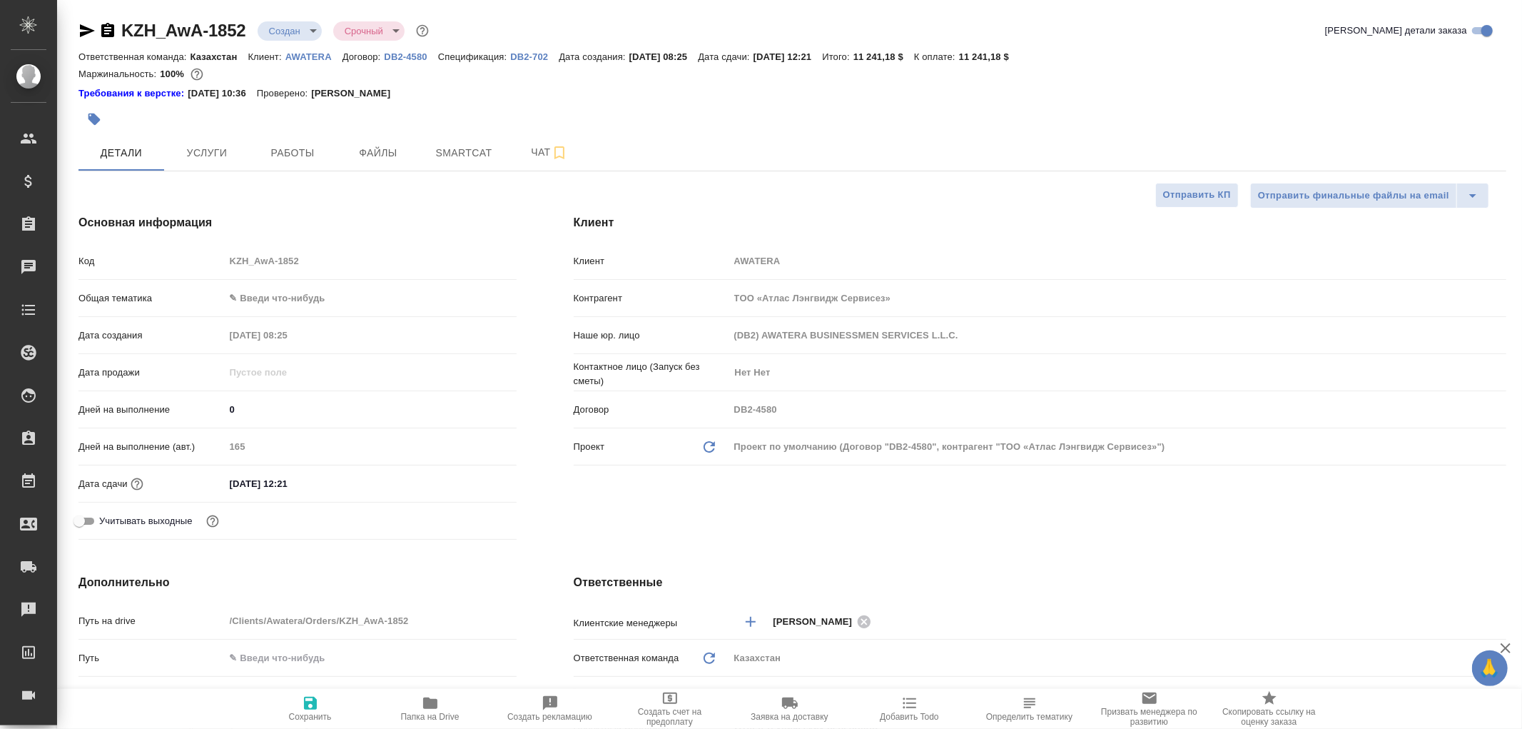
type textarea "x"
click at [317, 55] on p "AWATERA" at bounding box center [313, 56] width 57 height 11
type textarea "x"
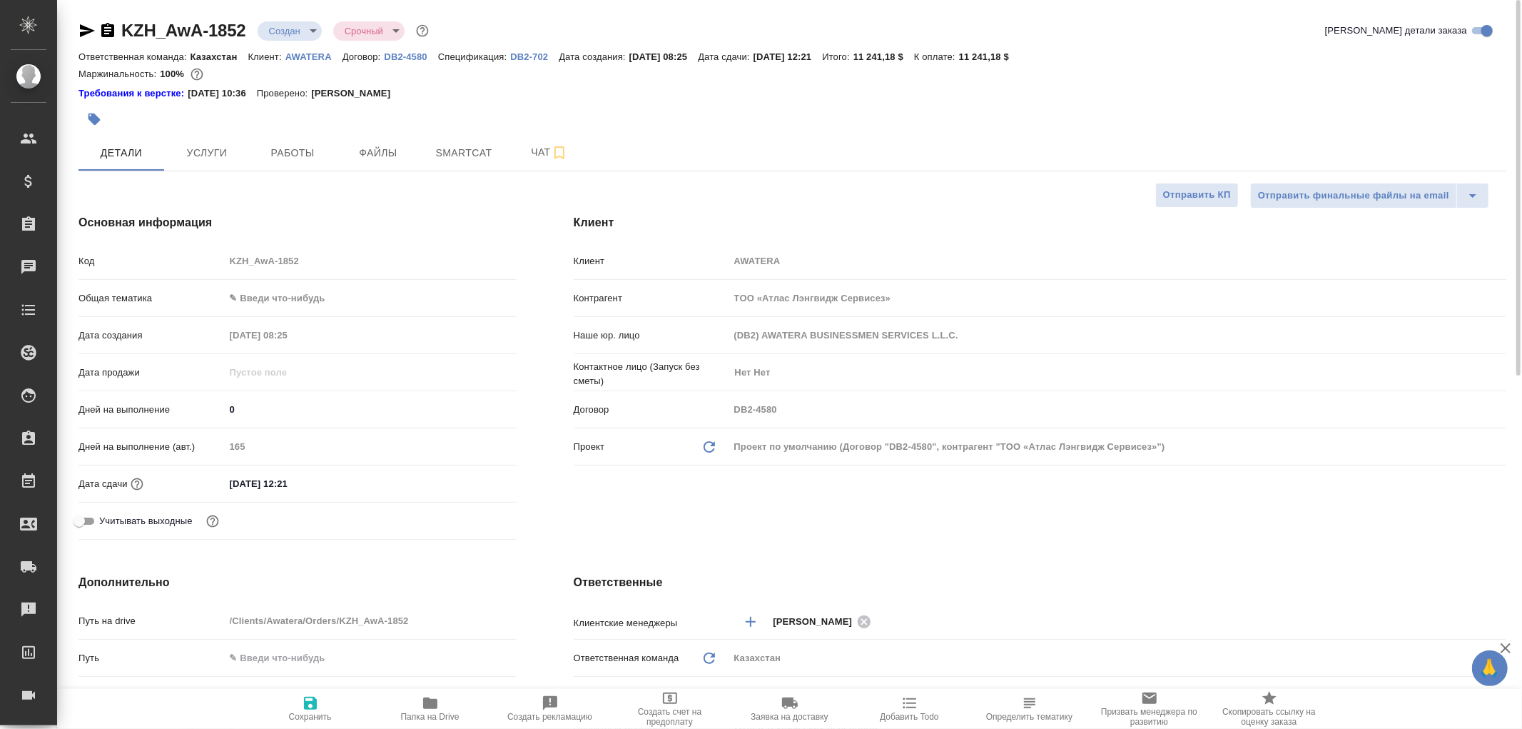
type textarea "x"
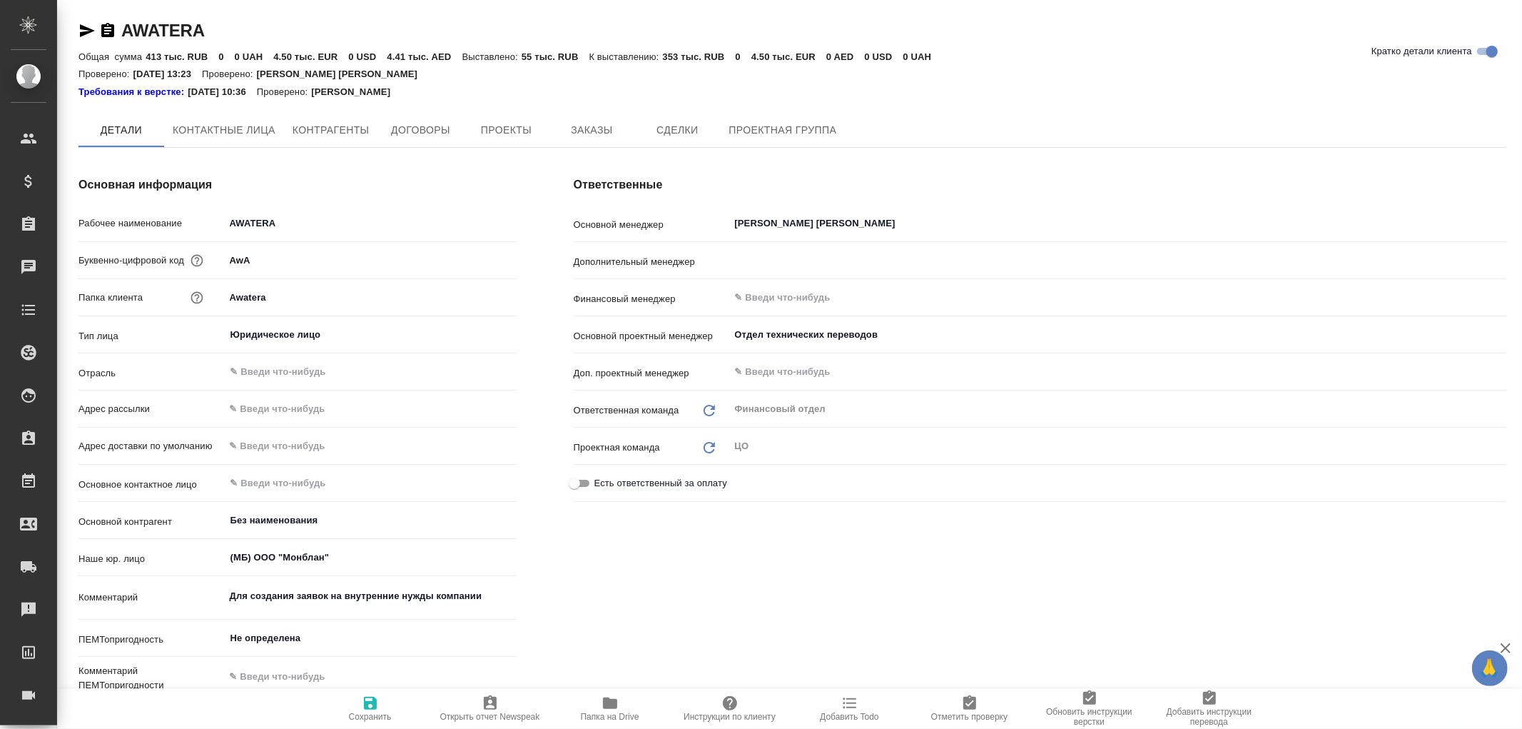
type textarea "x"
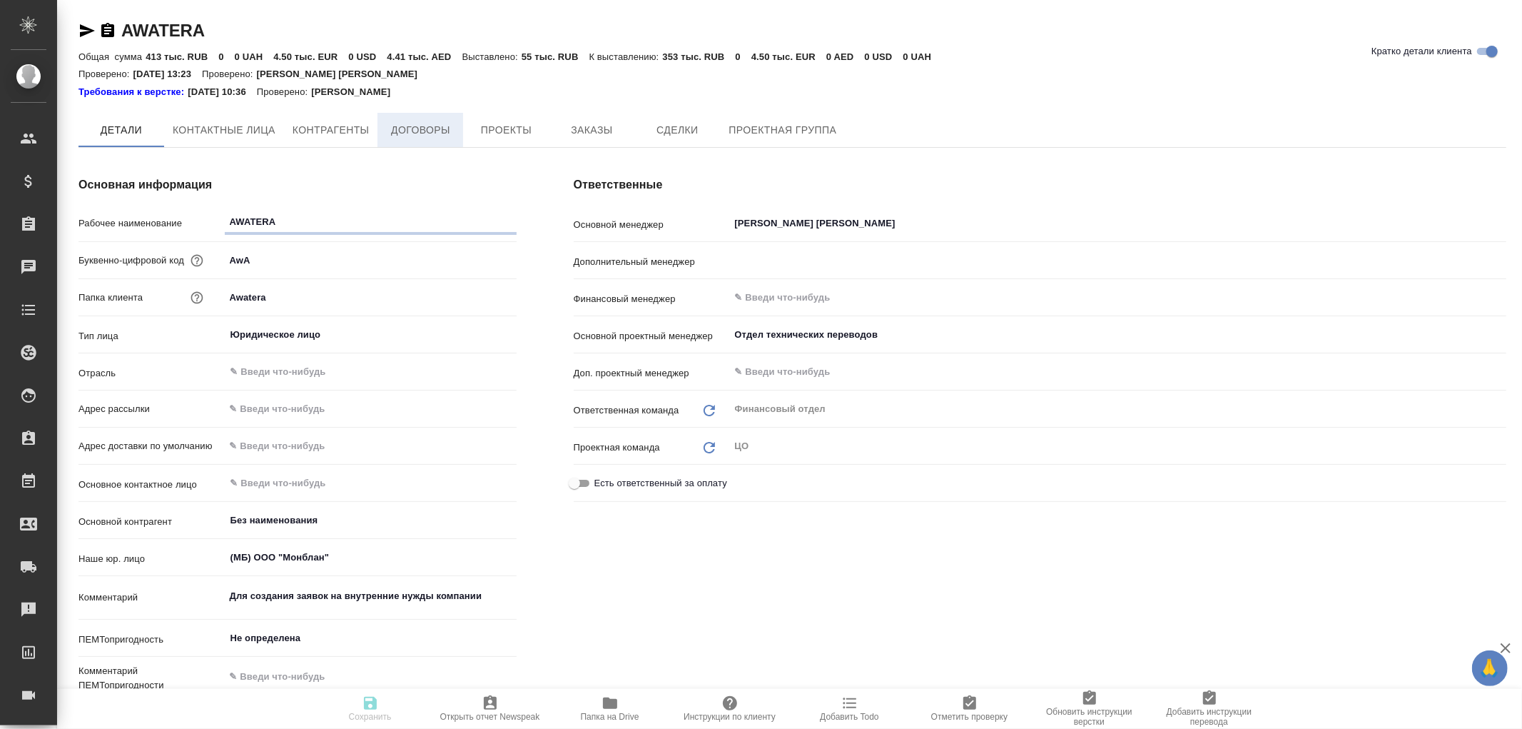
type textarea "x"
click at [425, 127] on span "Договоры" at bounding box center [420, 131] width 69 height 18
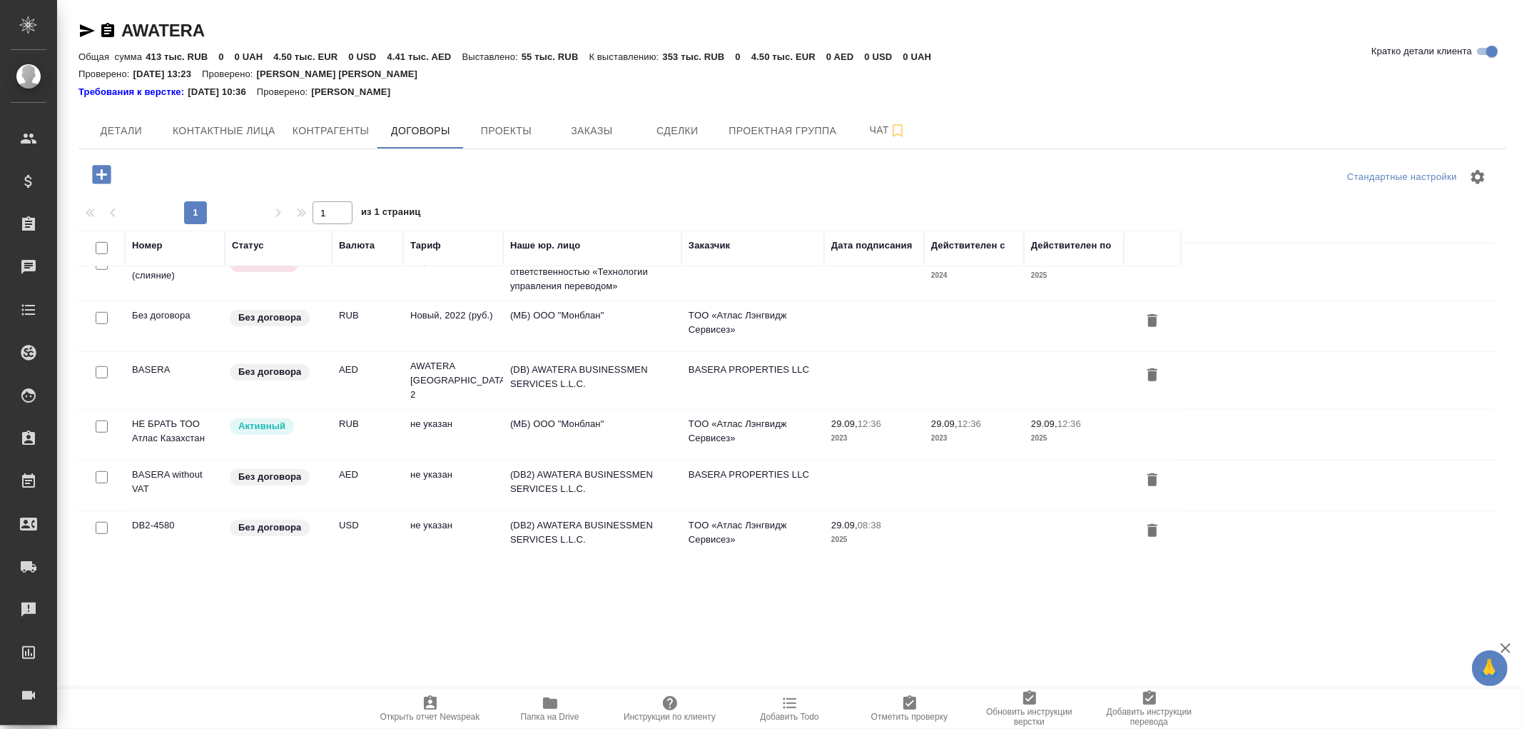
scroll to position [844, 0]
click at [582, 519] on td "(DB2) AWATERA BUSINESSMEN SERVICES L.L.C." at bounding box center [592, 532] width 178 height 50
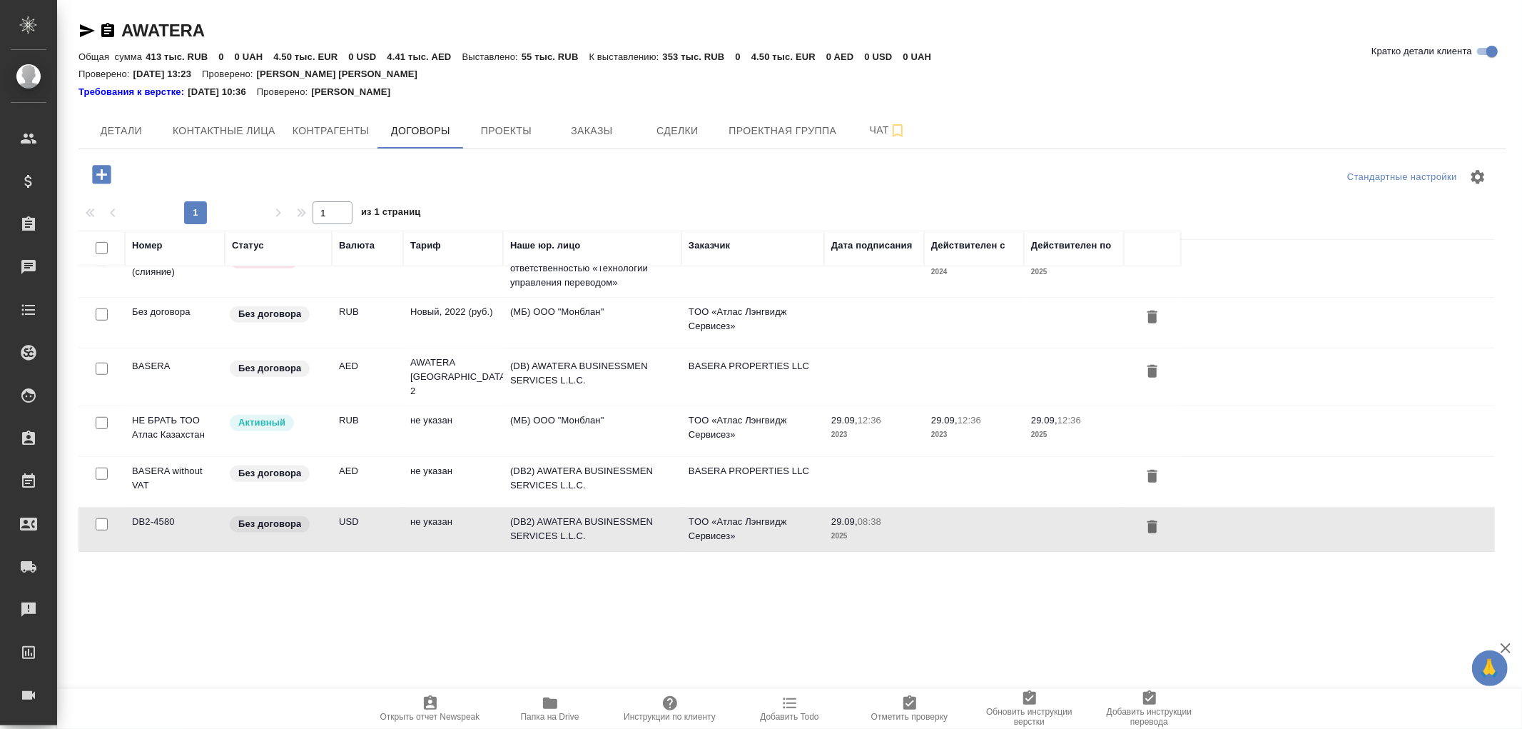
click at [582, 519] on td "(DB2) AWATERA BUSINESSMEN SERVICES L.L.C." at bounding box center [592, 532] width 178 height 50
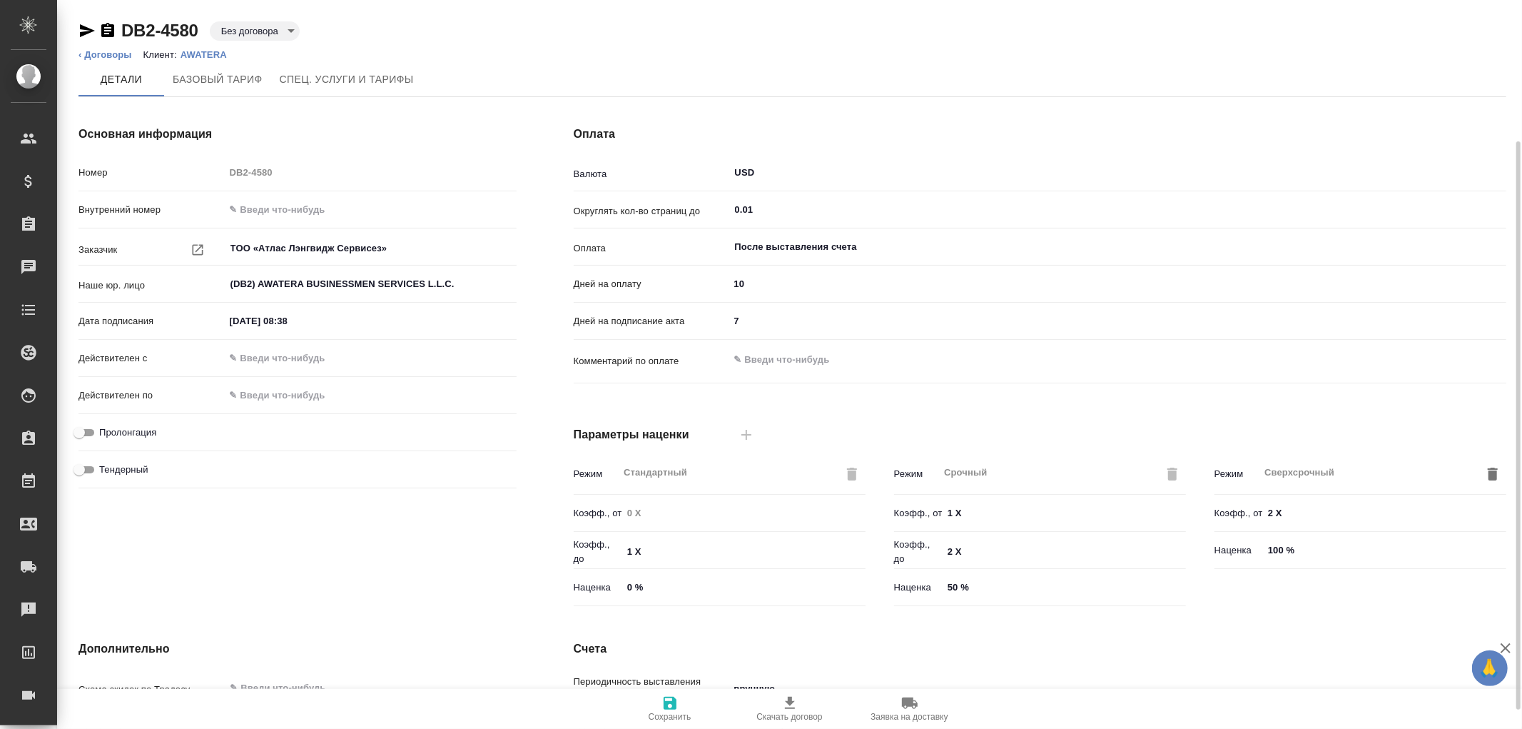
scroll to position [204, 0]
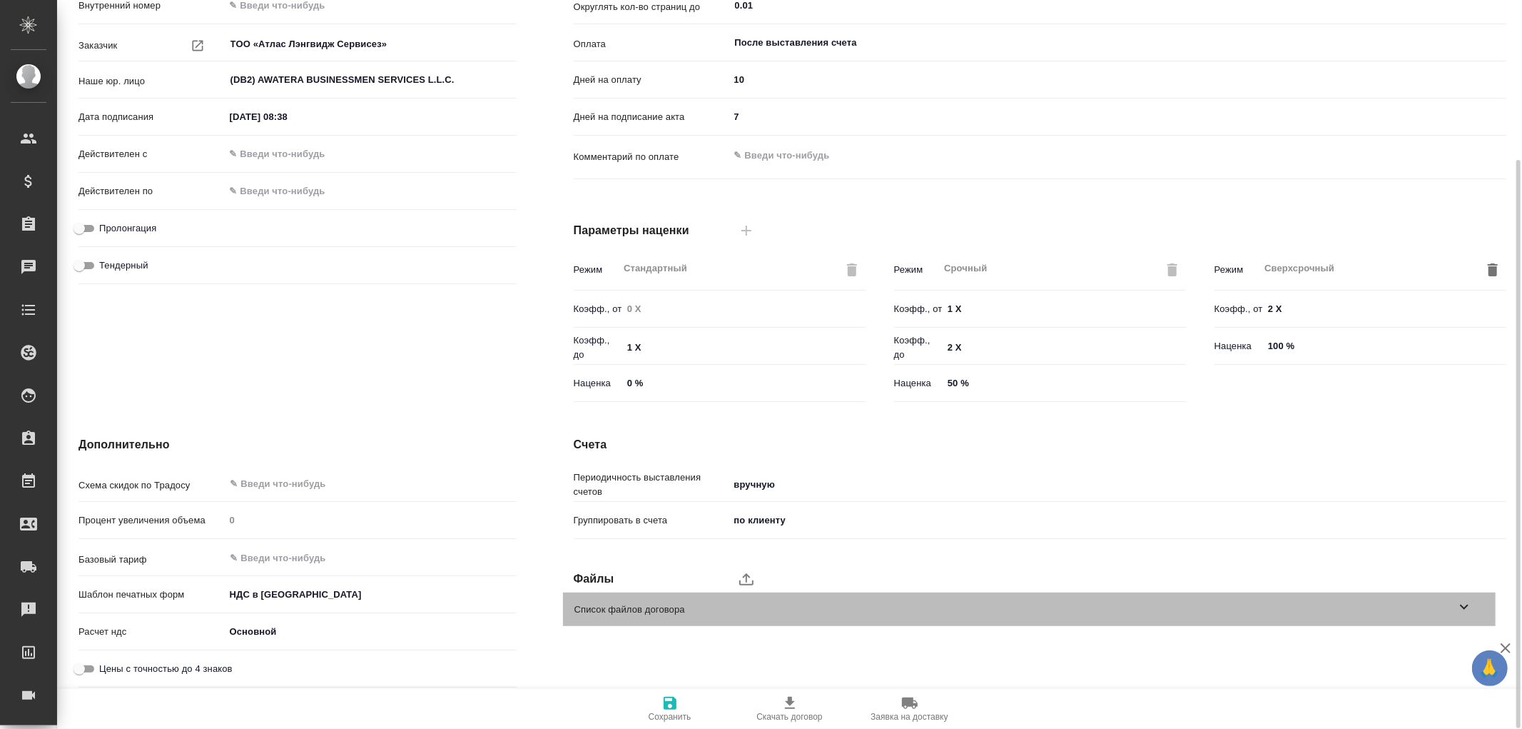
click at [1466, 608] on icon at bounding box center [1464, 606] width 17 height 17
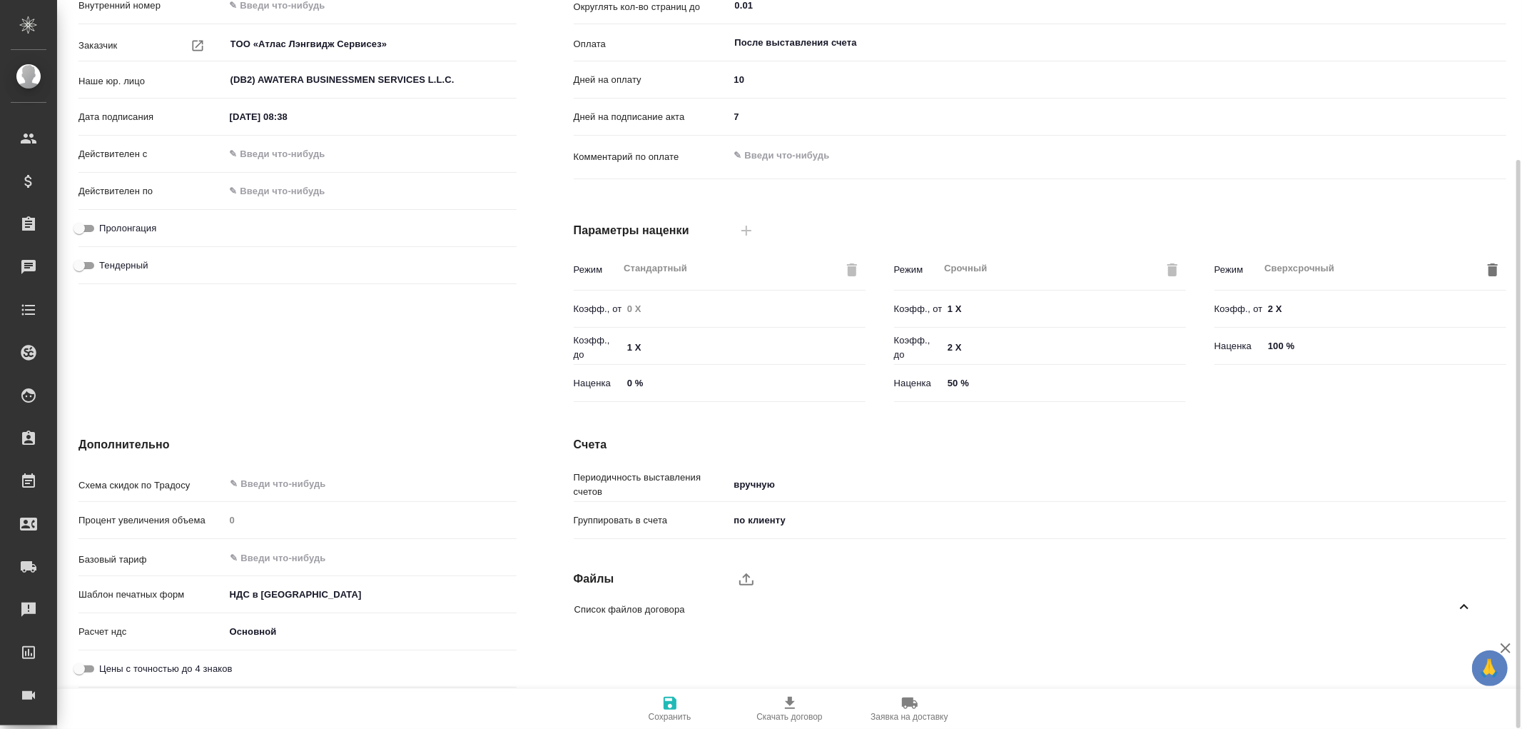
click at [746, 579] on icon "upload" at bounding box center [746, 579] width 14 height 12
click at [0, 0] on input "upload" at bounding box center [0, 0] width 0 height 0
click at [1446, 644] on icon "button" at bounding box center [1446, 648] width 14 height 12
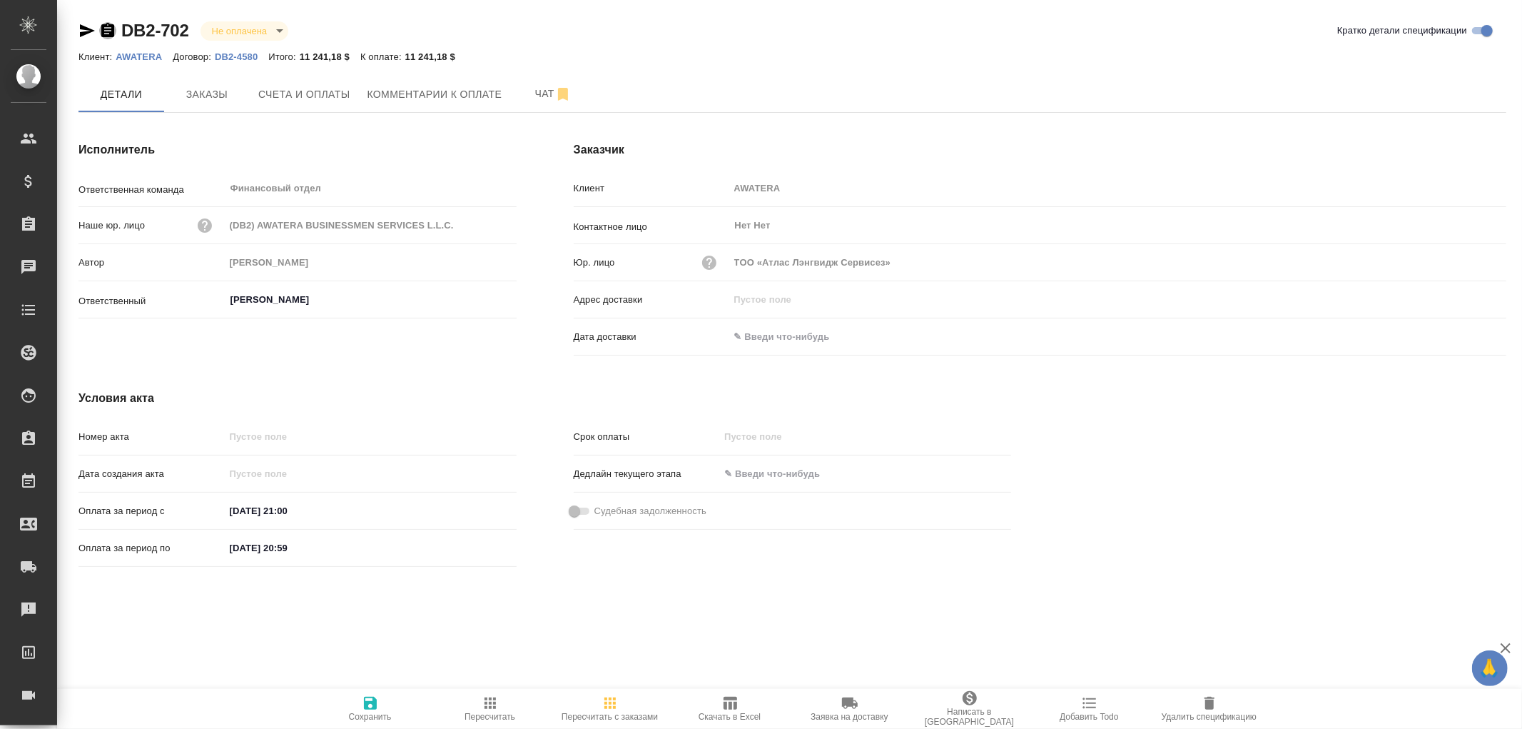
click at [108, 29] on icon "button" at bounding box center [107, 30] width 13 height 14
